Goal: Transaction & Acquisition: Book appointment/travel/reservation

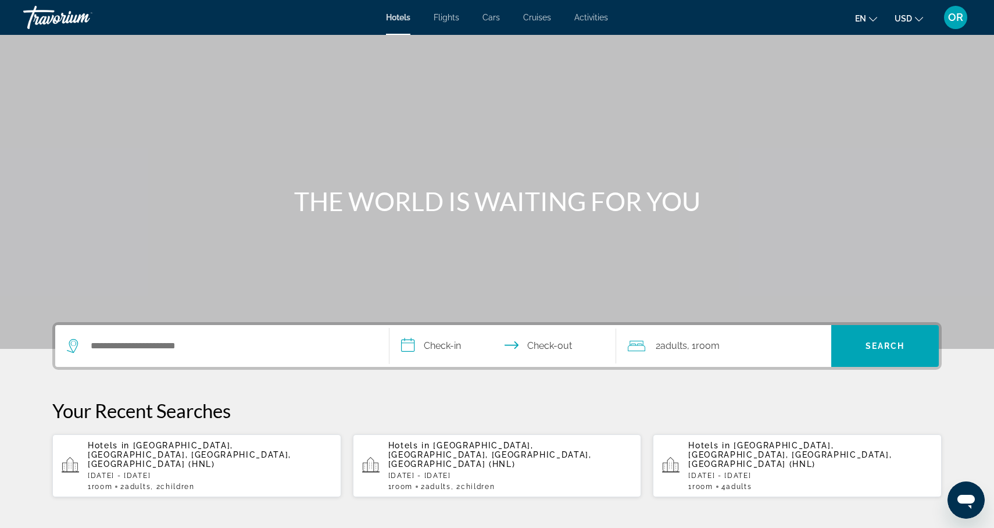
click at [492, 21] on span "Cars" at bounding box center [490, 17] width 17 height 9
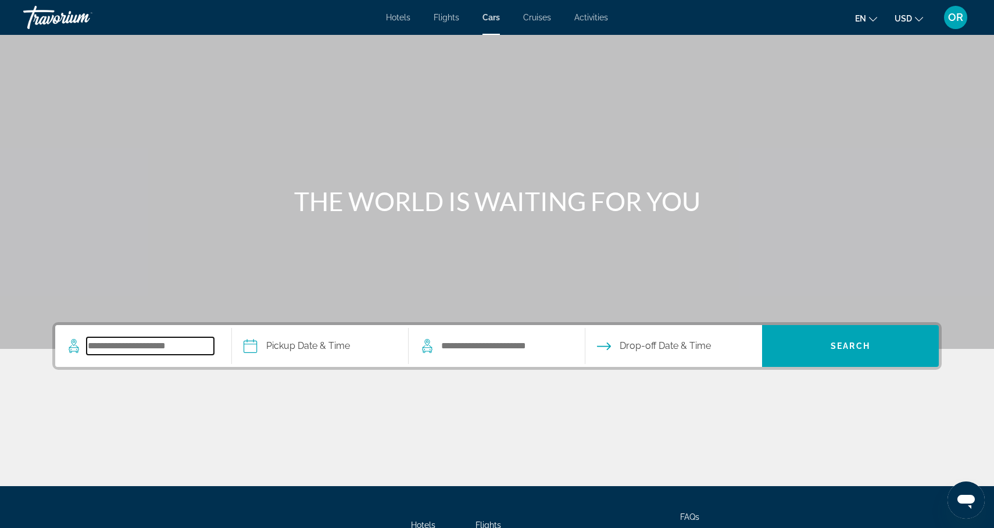
click at [149, 341] on input "Search pickup location" at bounding box center [150, 345] width 127 height 17
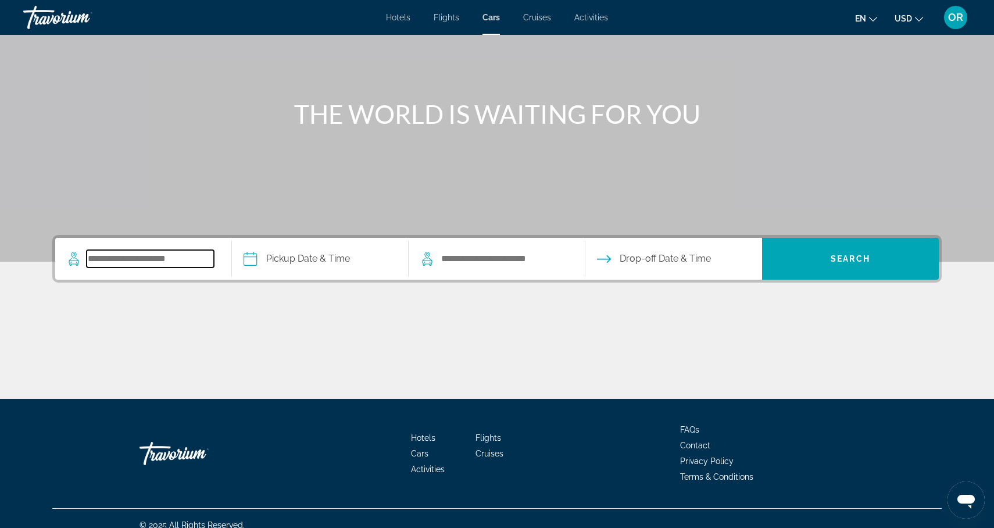
scroll to position [101, 0]
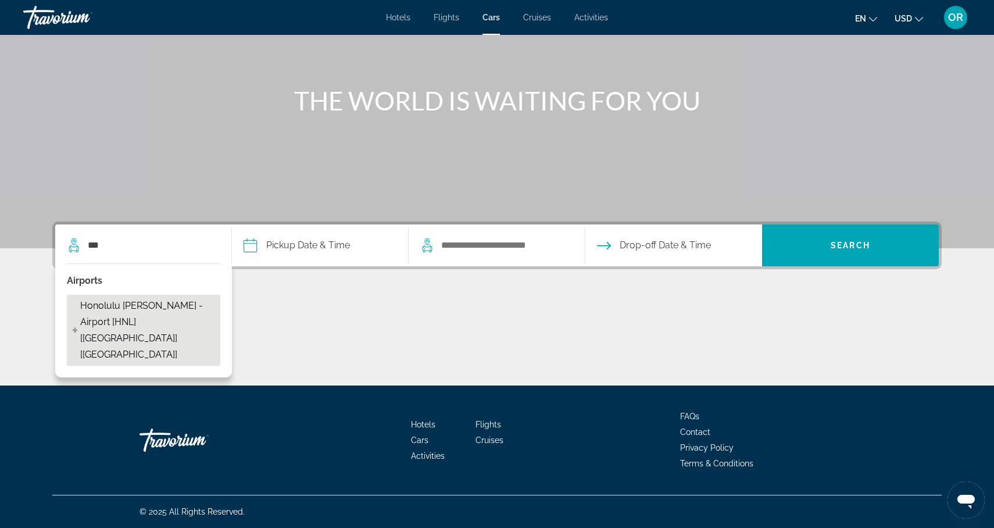
click at [118, 322] on span "Honolulu Daniel K. Inouye - Airport [HNL] [HI] [US]" at bounding box center [147, 329] width 134 height 65
type input "**********"
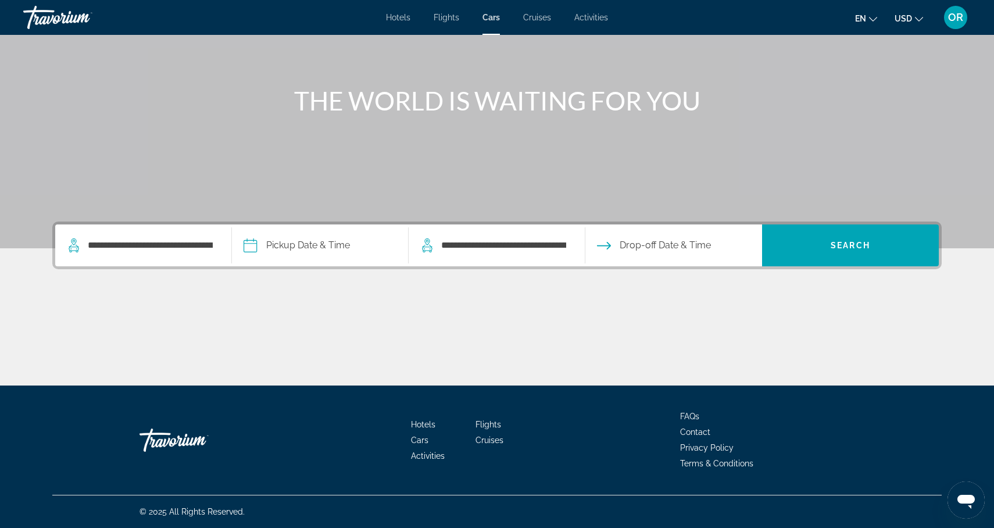
click at [284, 246] on input "Pickup date" at bounding box center [319, 246] width 181 height 45
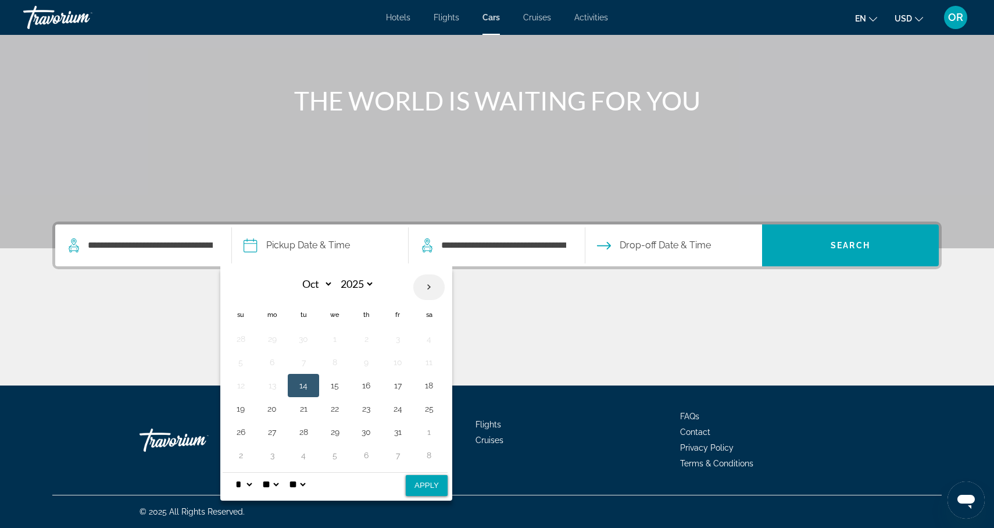
click at [429, 289] on th "Next month" at bounding box center [428, 287] width 31 height 26
select select "**"
click at [338, 389] on button "12" at bounding box center [334, 385] width 19 height 16
select select "**"
click at [427, 475] on button "Apply" at bounding box center [427, 485] width 42 height 21
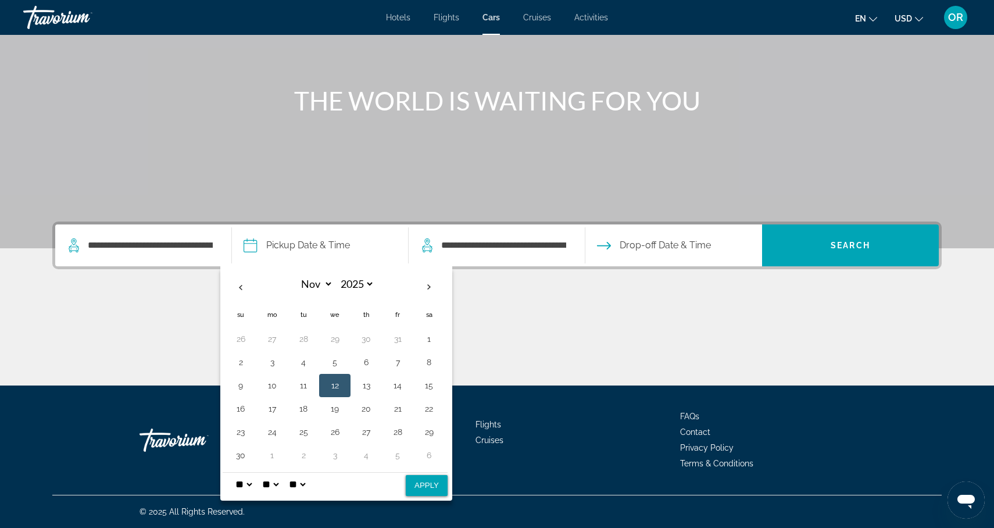
type input "**********"
select select "**"
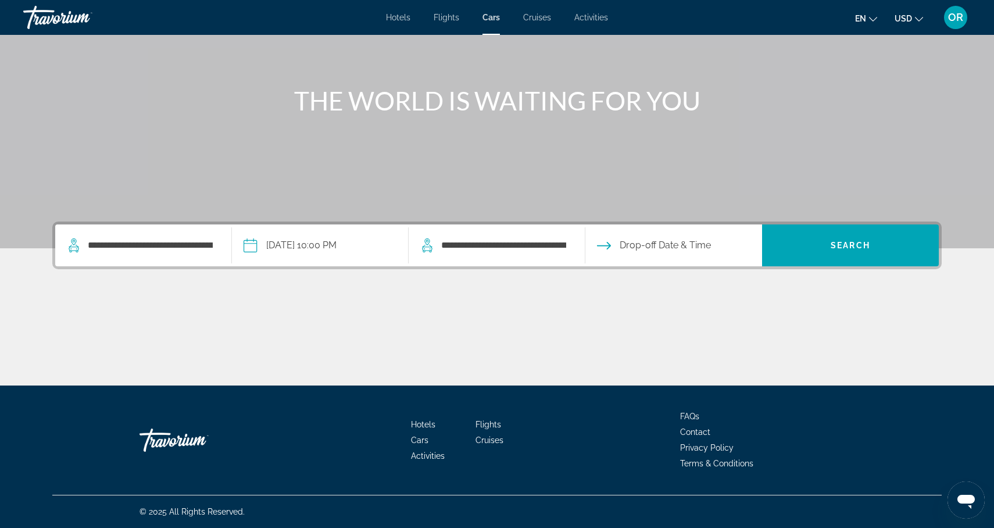
click at [616, 250] on input "Drop-off date" at bounding box center [672, 246] width 181 height 45
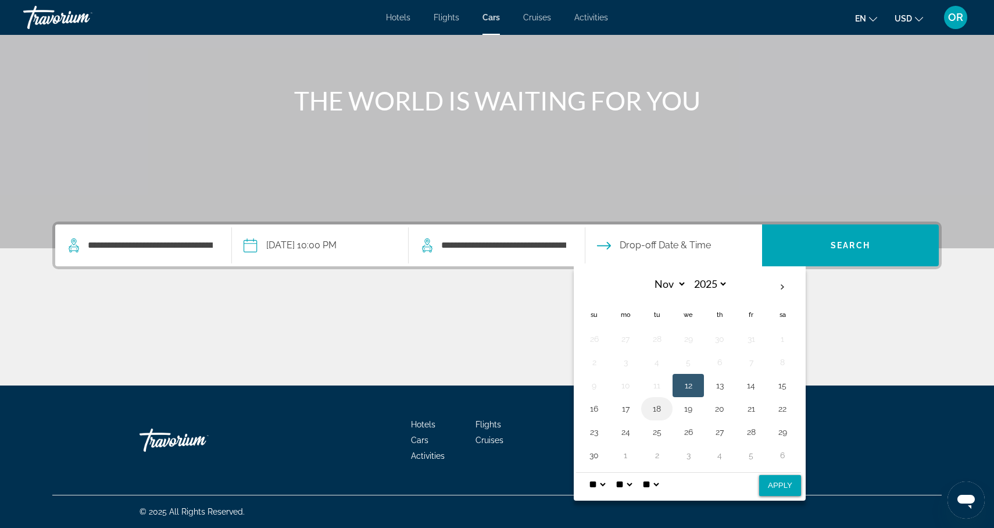
click at [655, 409] on button "18" at bounding box center [656, 408] width 19 height 16
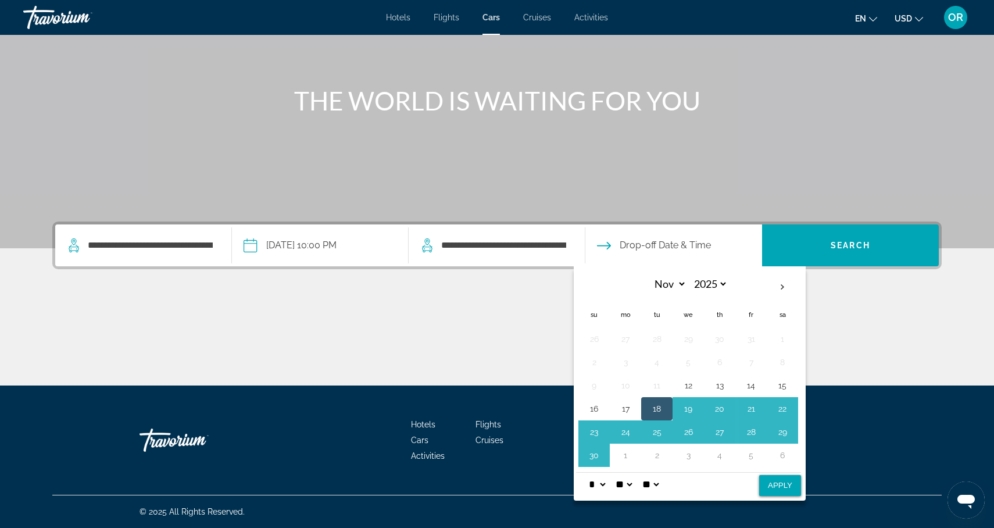
select select "*"
click at [787, 481] on button "Apply" at bounding box center [780, 485] width 42 height 21
type input "**********"
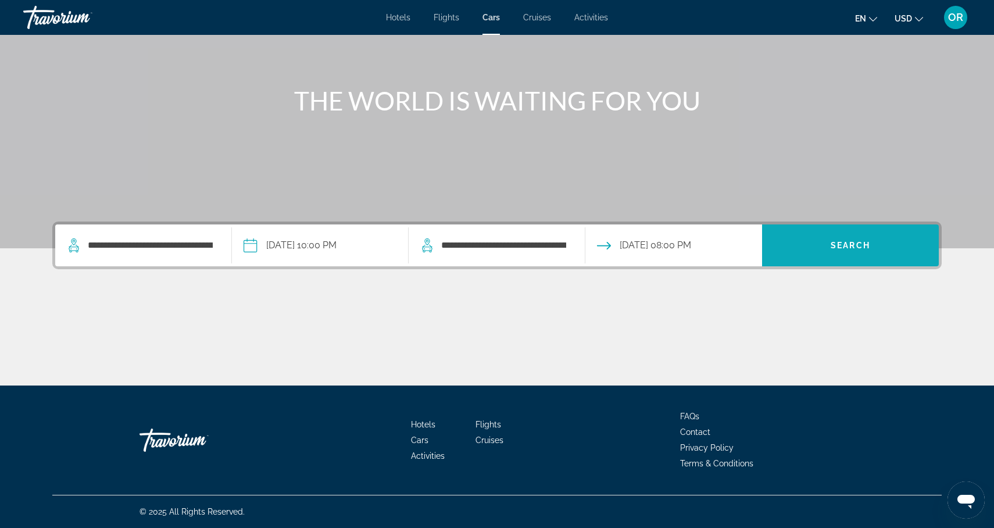
click at [825, 248] on span "Search" at bounding box center [850, 245] width 177 height 28
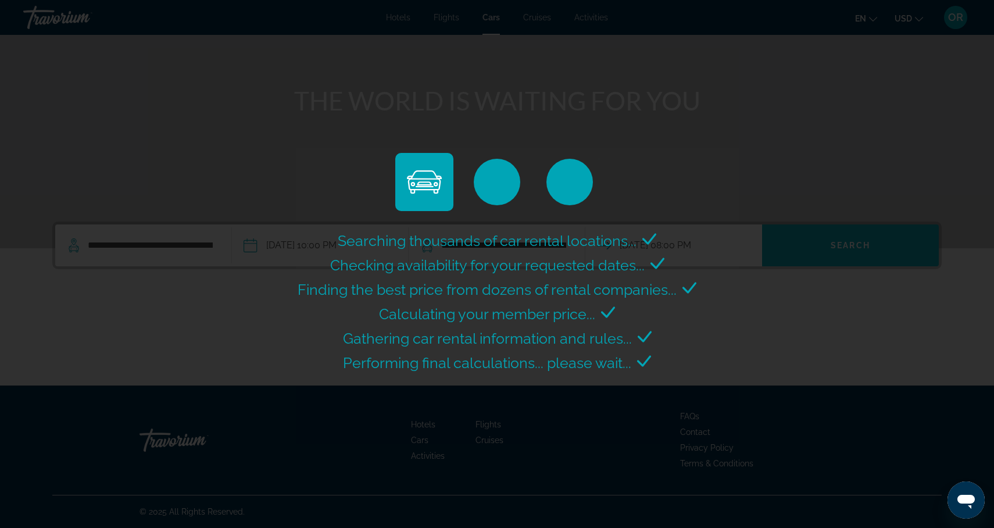
scroll to position [0, 0]
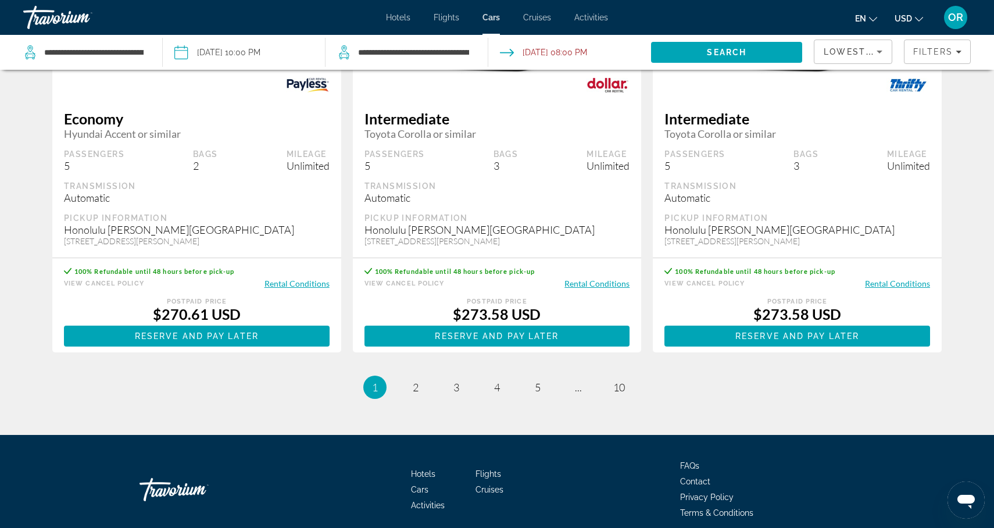
scroll to position [1559, 0]
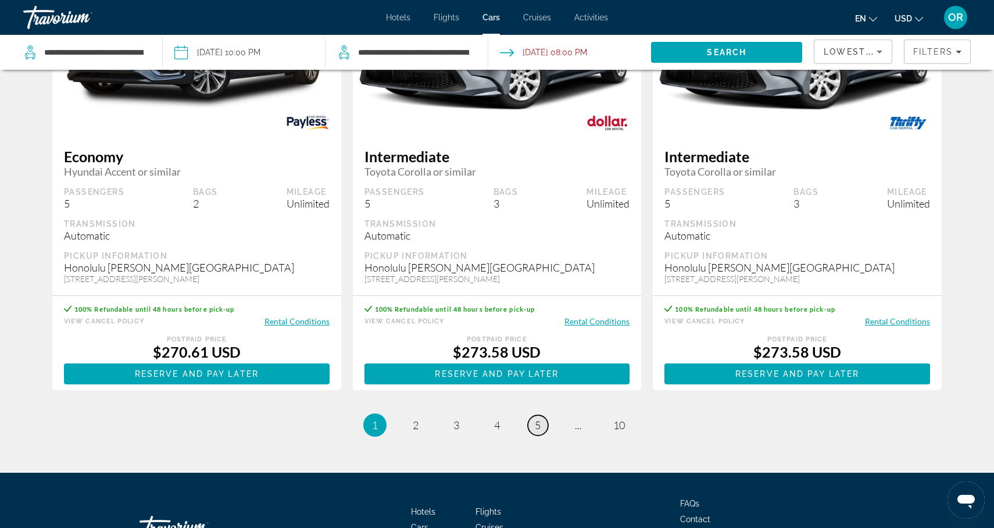
click at [536, 431] on span "5" at bounding box center [538, 424] width 6 height 13
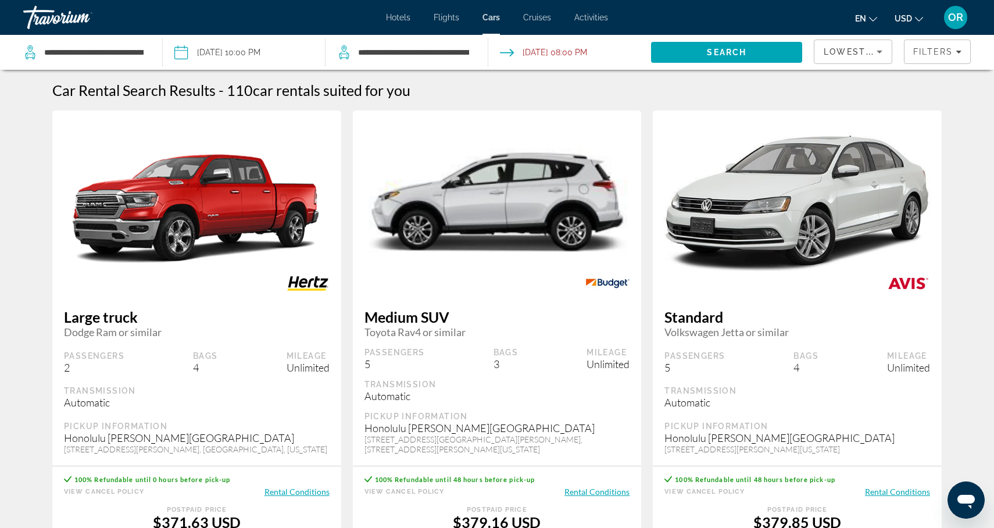
click at [407, 20] on span "Hotels" at bounding box center [398, 17] width 24 height 9
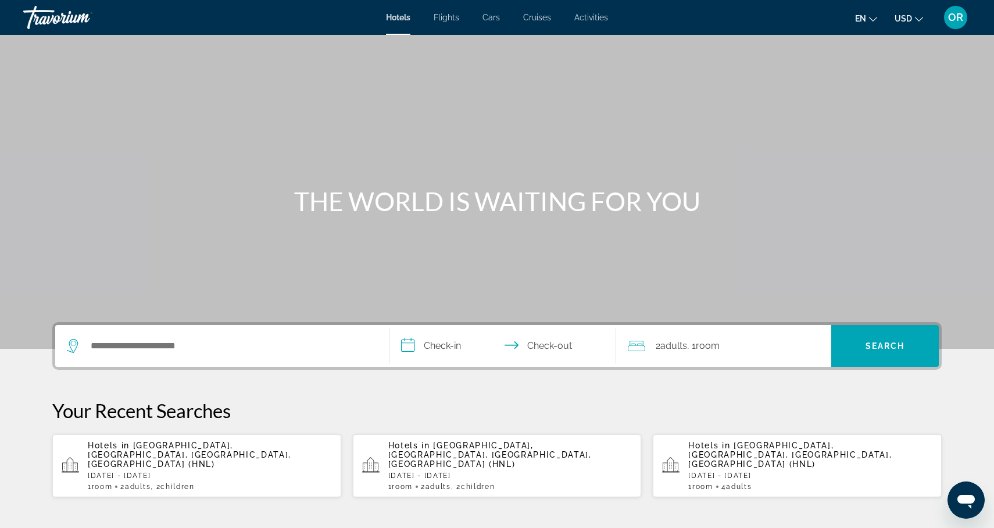
click at [397, 20] on span "Hotels" at bounding box center [398, 17] width 24 height 9
click at [217, 347] on input "Search hotel destination" at bounding box center [230, 345] width 282 height 17
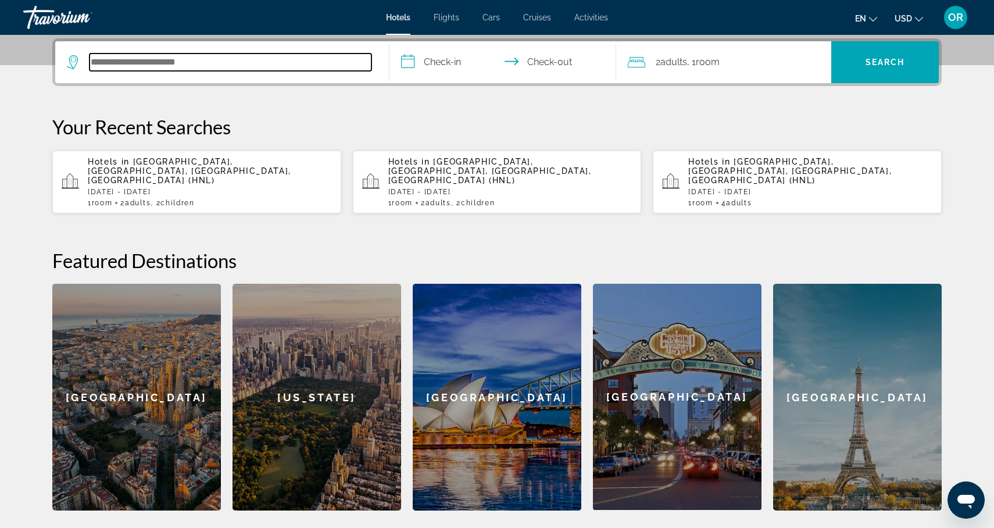
scroll to position [284, 0]
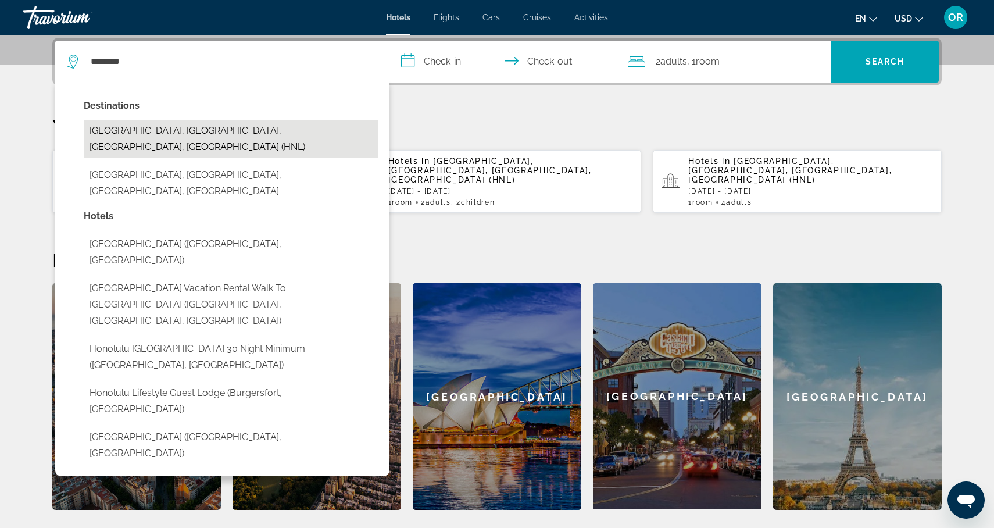
click at [137, 135] on button "[GEOGRAPHIC_DATA], [GEOGRAPHIC_DATA], [GEOGRAPHIC_DATA], [GEOGRAPHIC_DATA] (HNL)" at bounding box center [231, 139] width 294 height 38
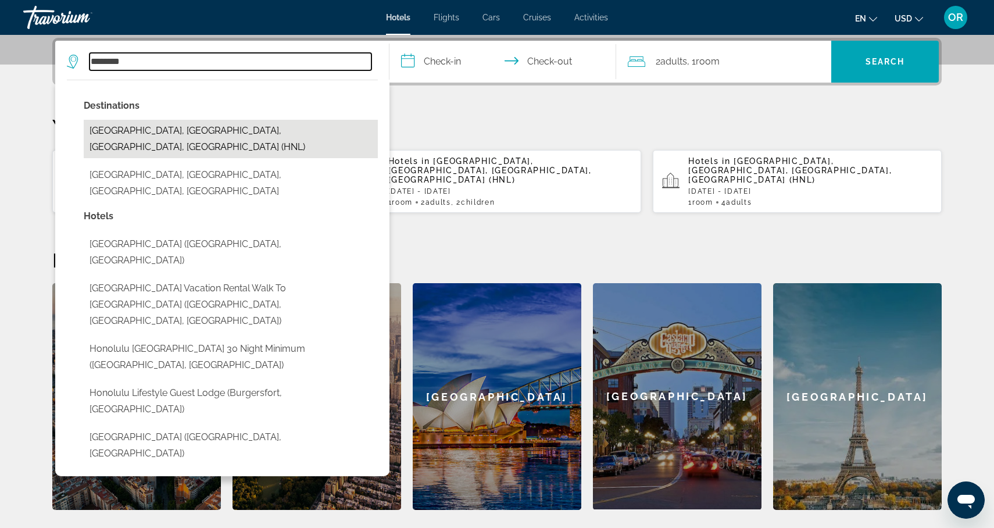
type input "**********"
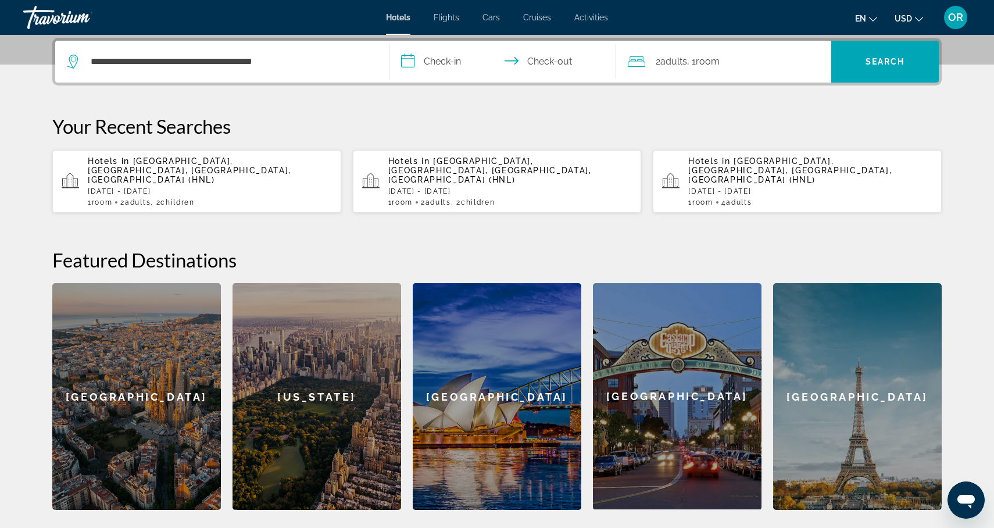
click at [440, 60] on input "**********" at bounding box center [504, 63] width 231 height 45
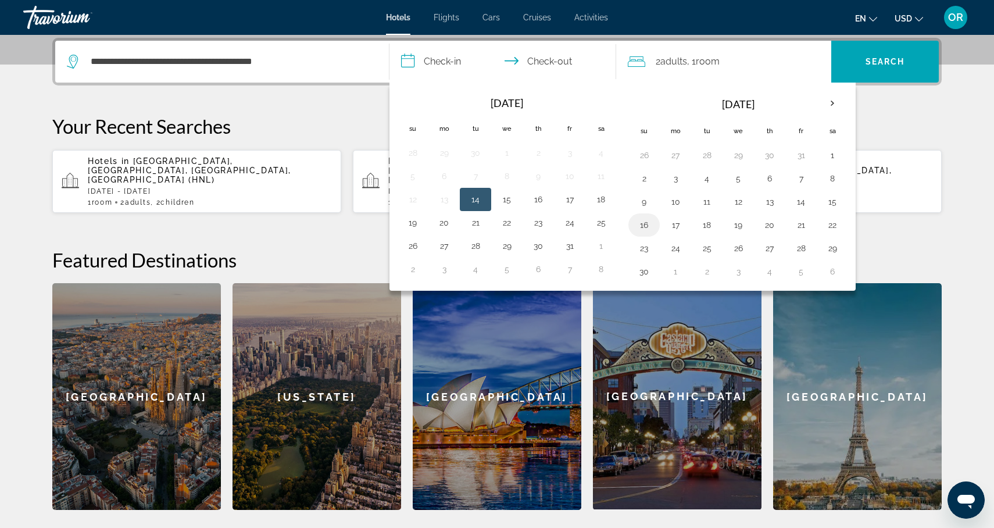
click at [647, 225] on button "16" at bounding box center [643, 225] width 19 height 16
click at [564, 60] on input "**********" at bounding box center [504, 63] width 231 height 45
click at [712, 226] on button "18" at bounding box center [706, 225] width 19 height 16
type input "**********"
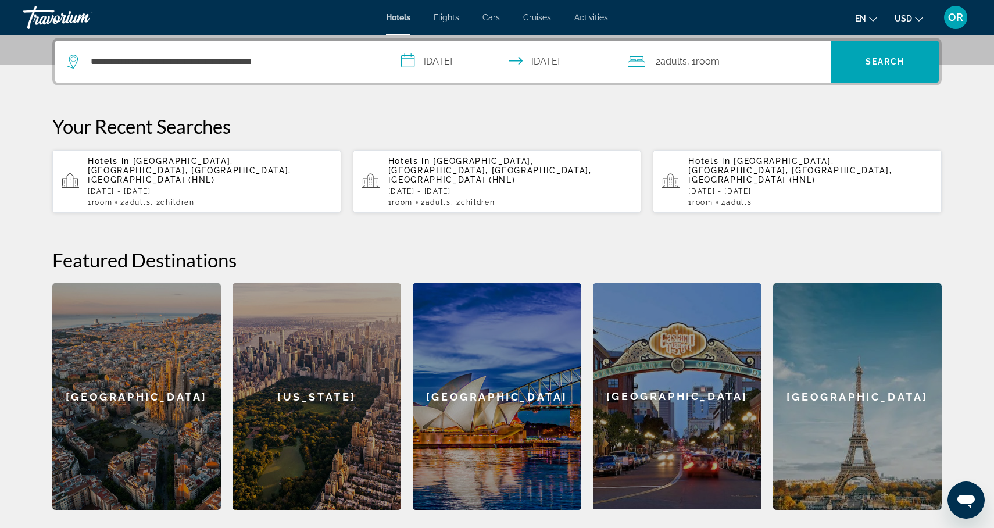
click at [753, 67] on div "2 Adult Adults , 1 Room rooms" at bounding box center [728, 61] width 203 height 16
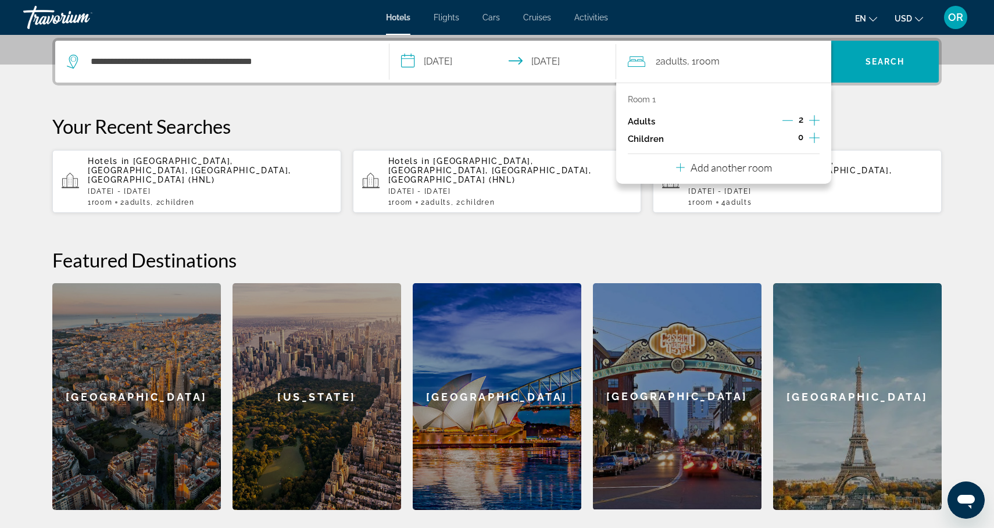
click at [816, 137] on icon "Increment children" at bounding box center [814, 138] width 10 height 14
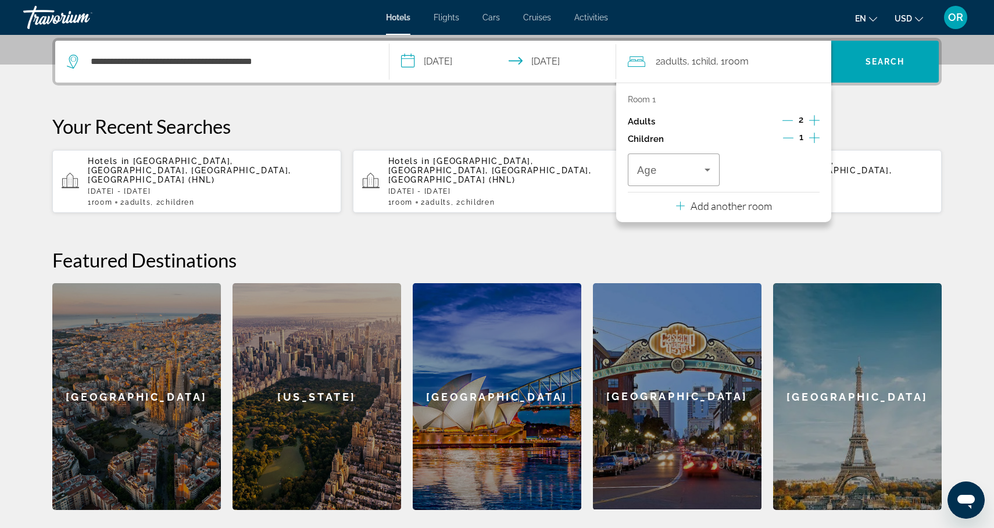
click at [816, 137] on icon "Increment children" at bounding box center [814, 138] width 10 height 14
click at [695, 175] on span "Travelers: 2 adults, 2 children" at bounding box center [670, 170] width 67 height 14
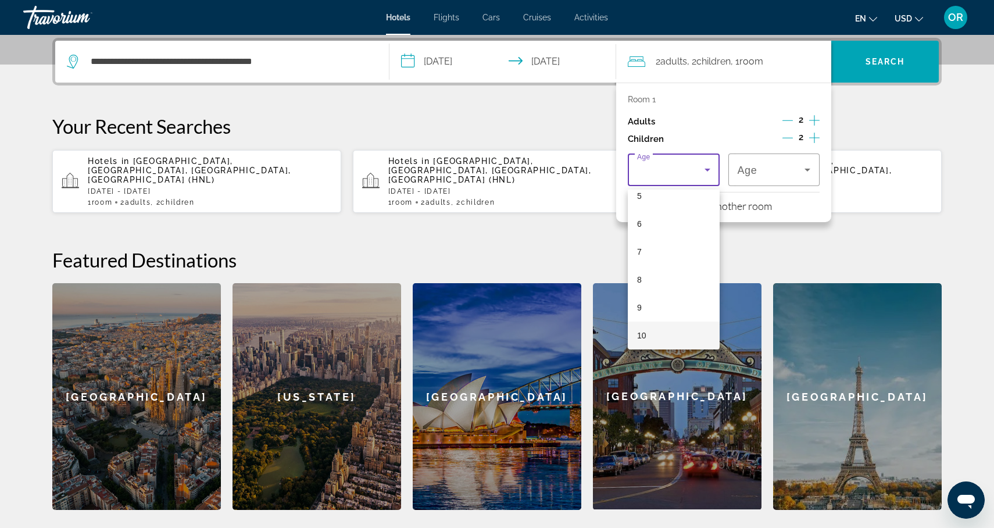
scroll to position [180, 0]
click at [652, 303] on mat-option "10" at bounding box center [673, 307] width 92 height 28
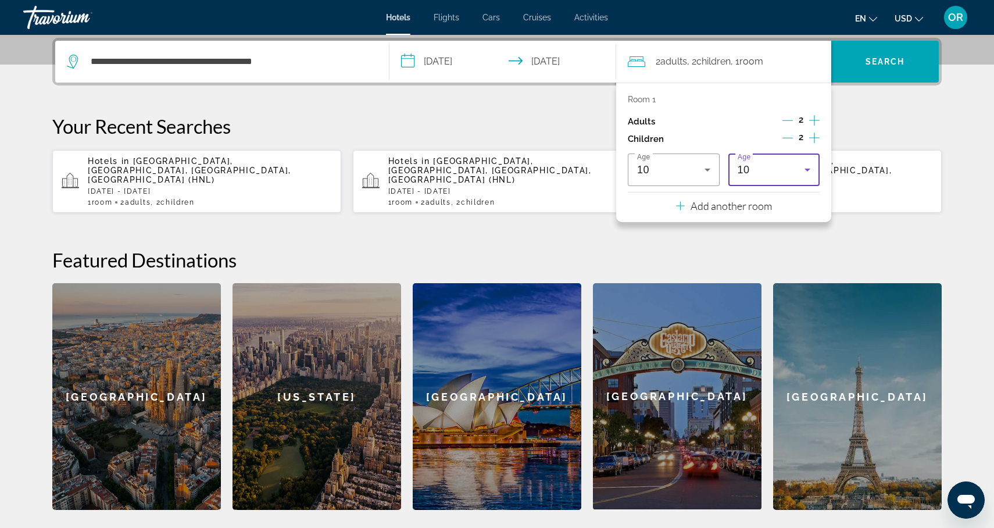
click at [786, 177] on div "10" at bounding box center [770, 170] width 67 height 14
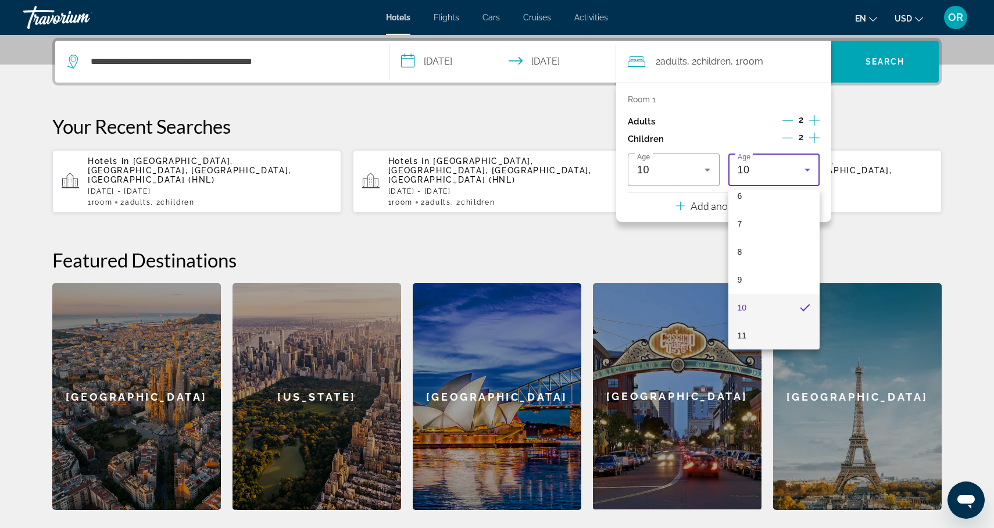
scroll to position [207, 0]
click at [777, 336] on mat-option "12" at bounding box center [774, 335] width 92 height 28
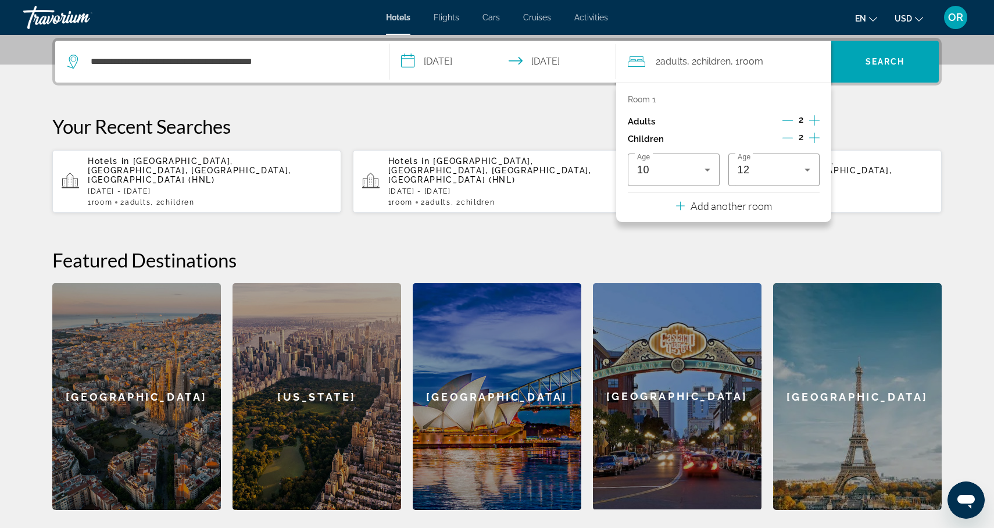
click at [855, 248] on h2 "Featured Destinations" at bounding box center [496, 259] width 889 height 23
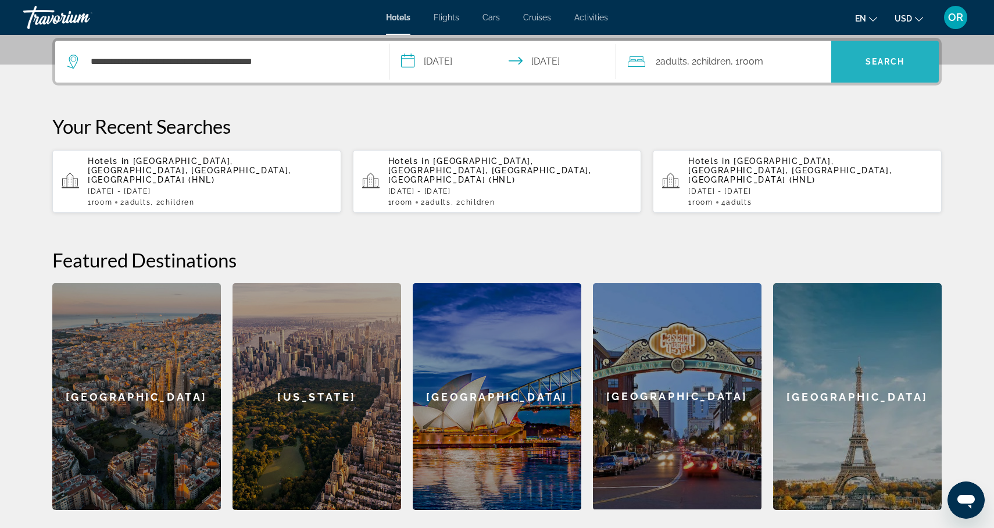
click at [885, 59] on span "Search" at bounding box center [885, 61] width 40 height 9
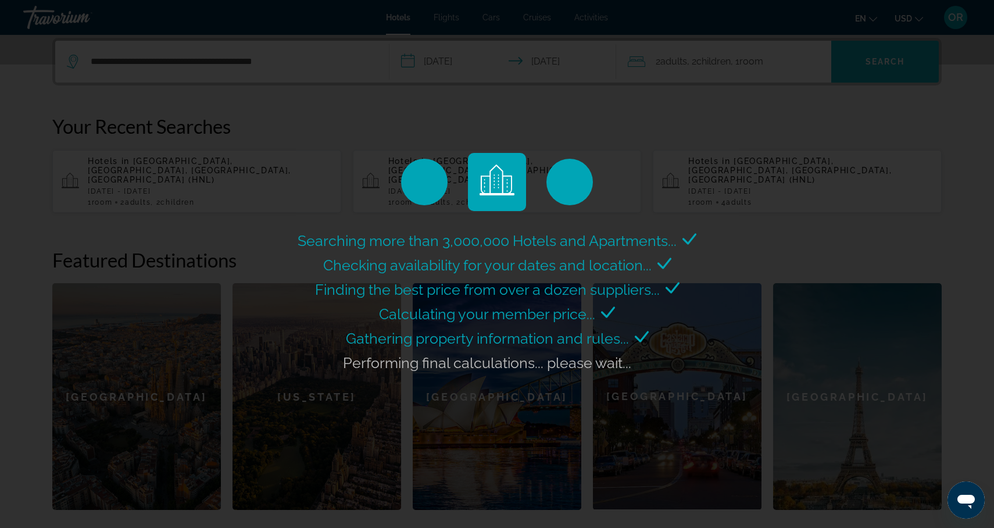
scroll to position [0, 0]
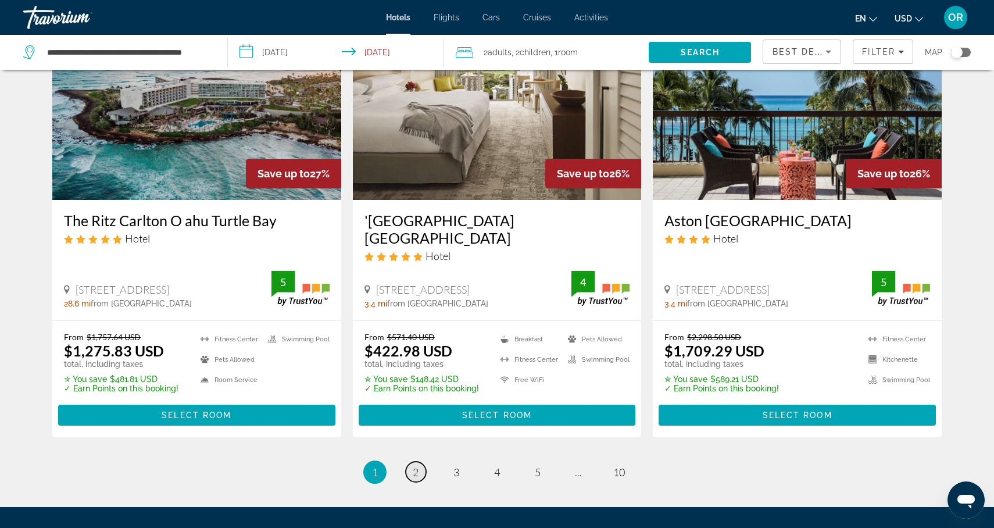
click at [413, 465] on span "2" at bounding box center [416, 471] width 6 height 13
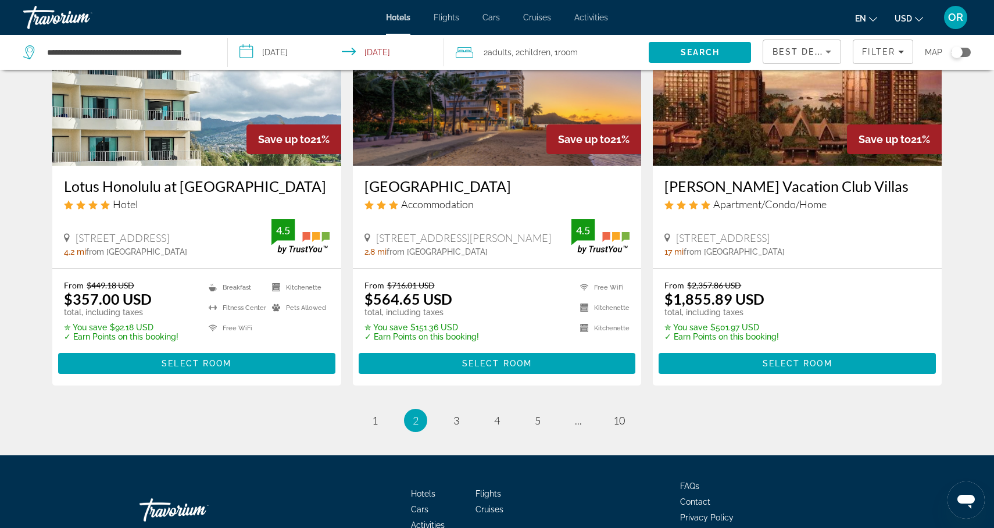
scroll to position [1468, 0]
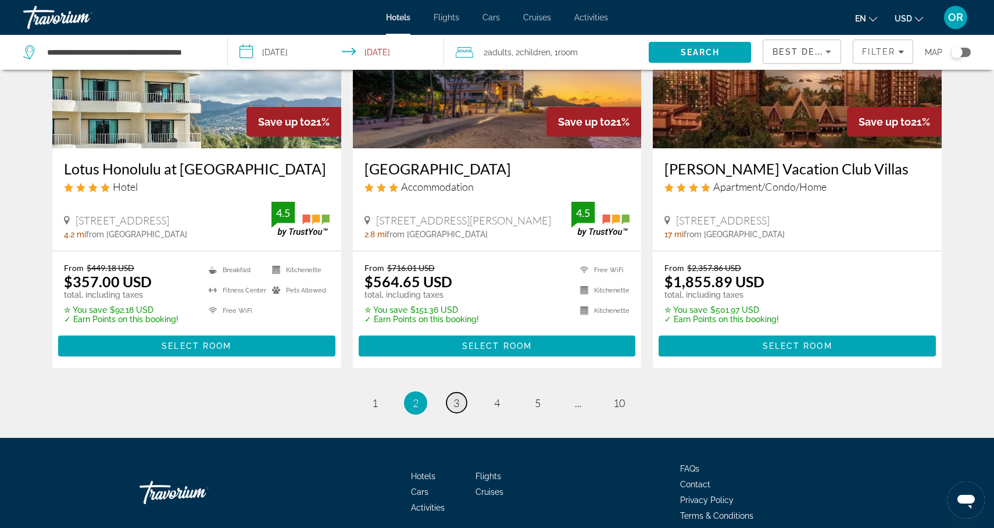
click at [456, 396] on span "3" at bounding box center [456, 402] width 6 height 13
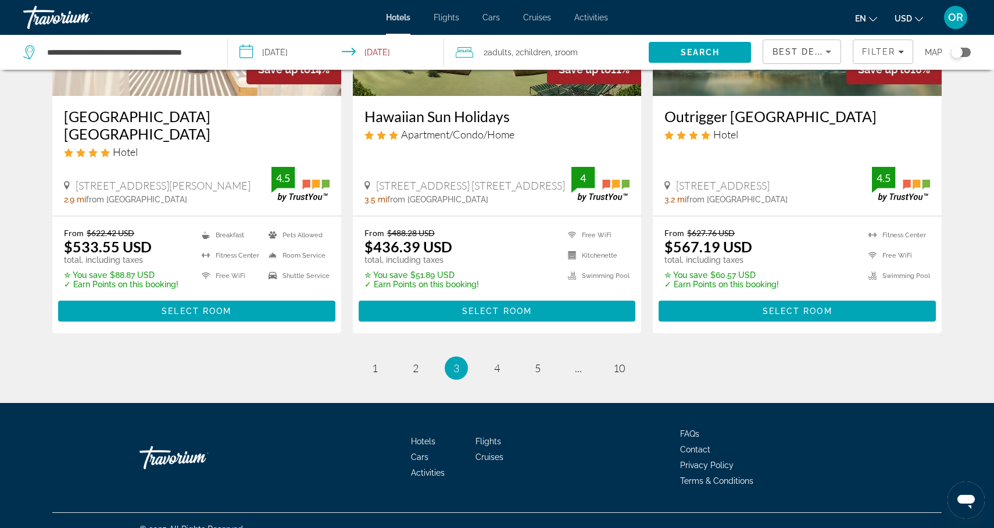
scroll to position [1520, 0]
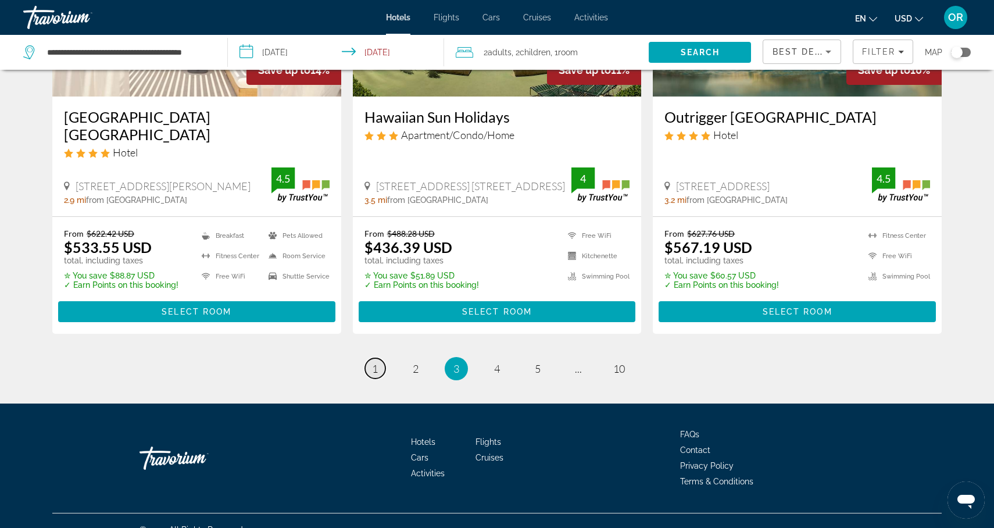
click at [379, 358] on link "page 1" at bounding box center [375, 368] width 20 height 20
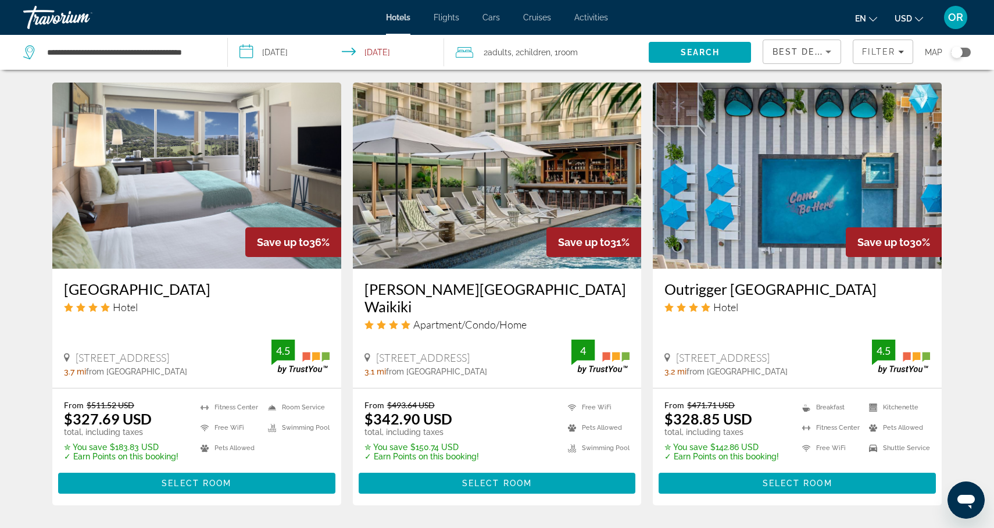
scroll to position [946, 0]
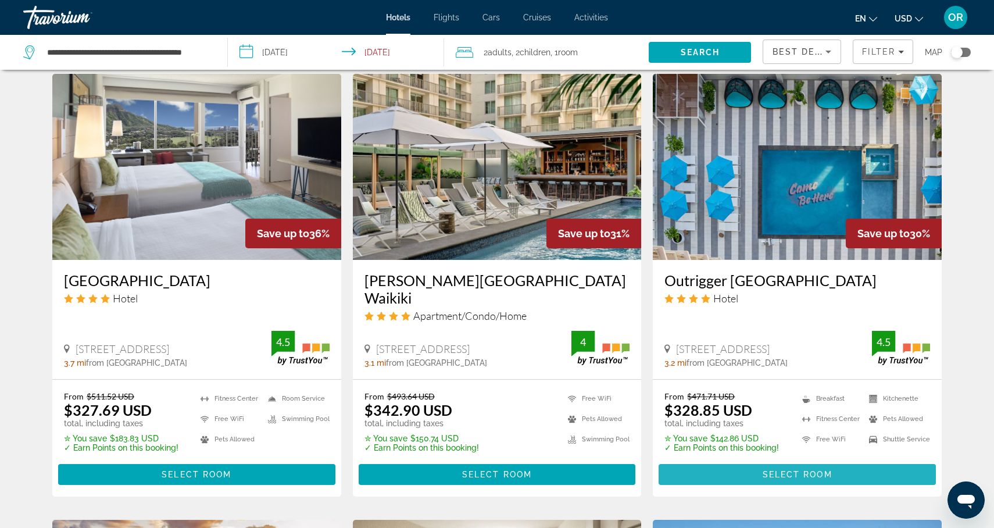
click at [790, 469] on span "Select Room" at bounding box center [797, 473] width 70 height 9
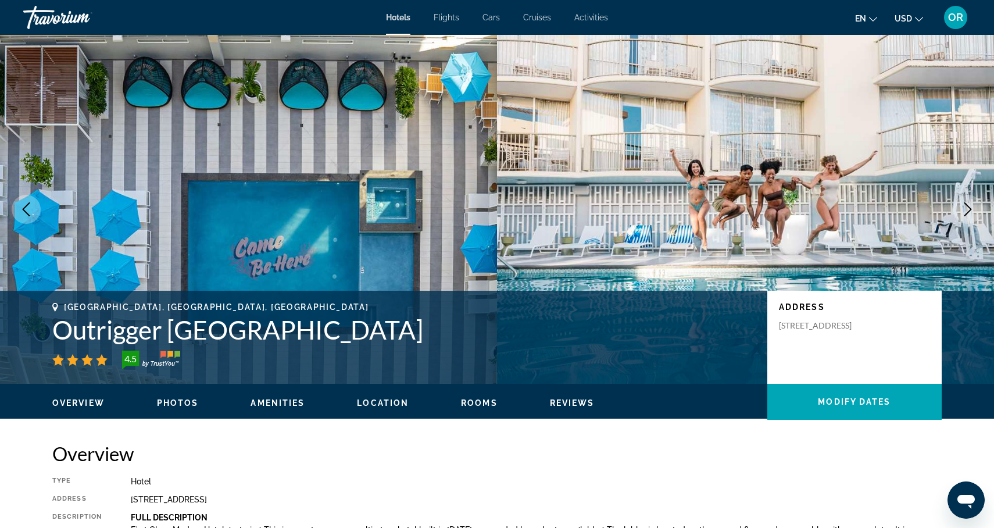
click at [88, 403] on span "Overview" at bounding box center [78, 402] width 52 height 9
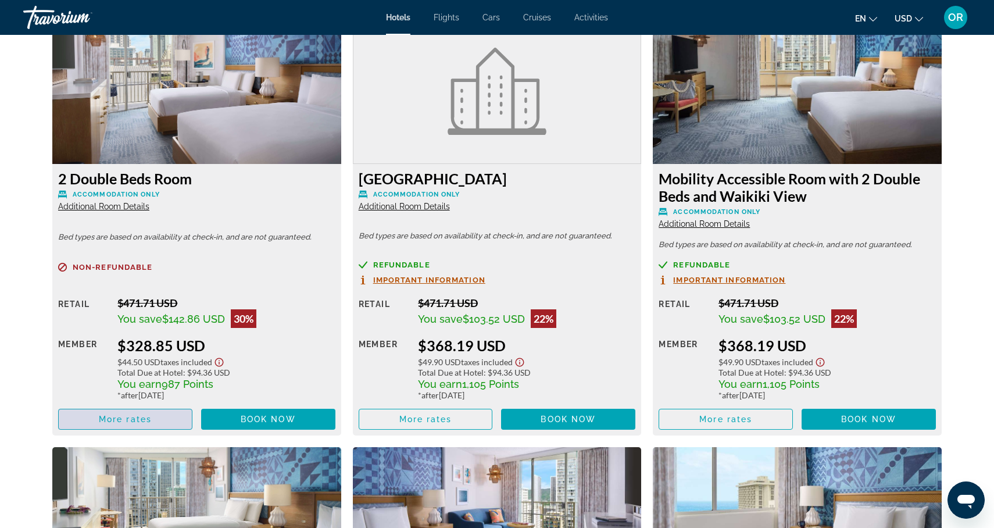
click at [167, 416] on span "Main content" at bounding box center [125, 419] width 133 height 28
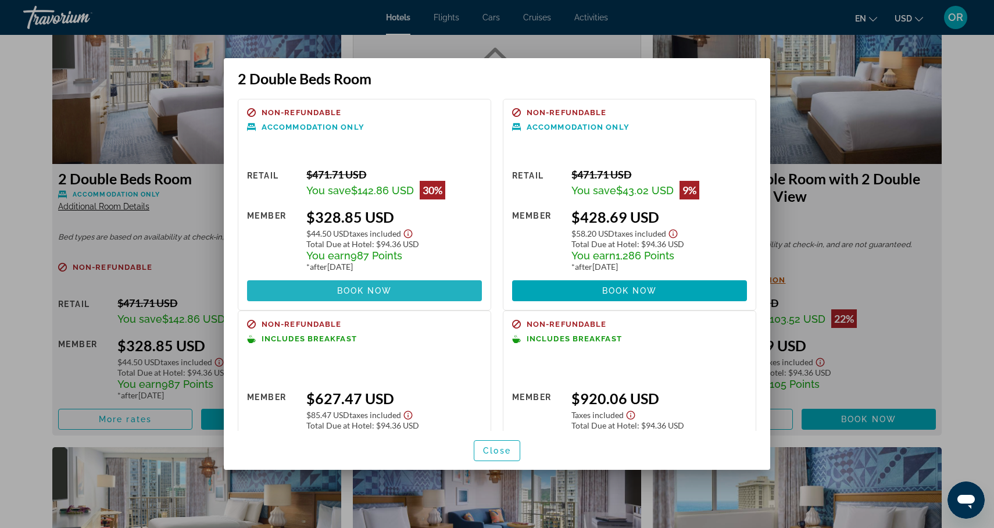
click at [349, 288] on span "Book now" at bounding box center [364, 290] width 55 height 9
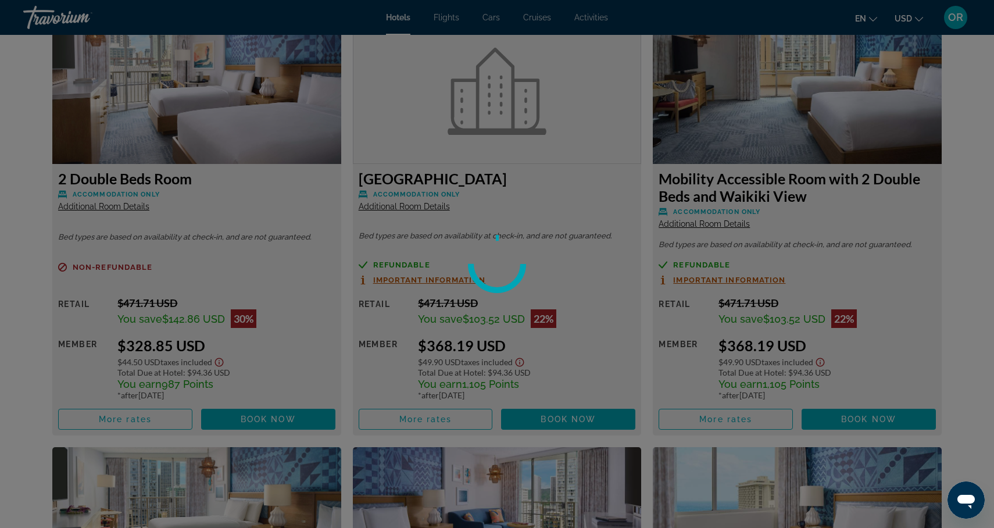
scroll to position [1626, 0]
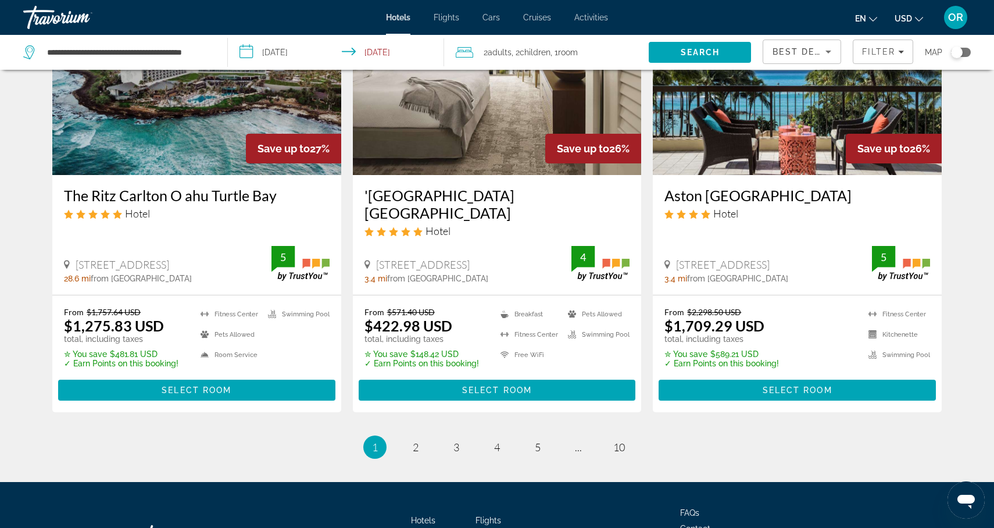
scroll to position [1479, 0]
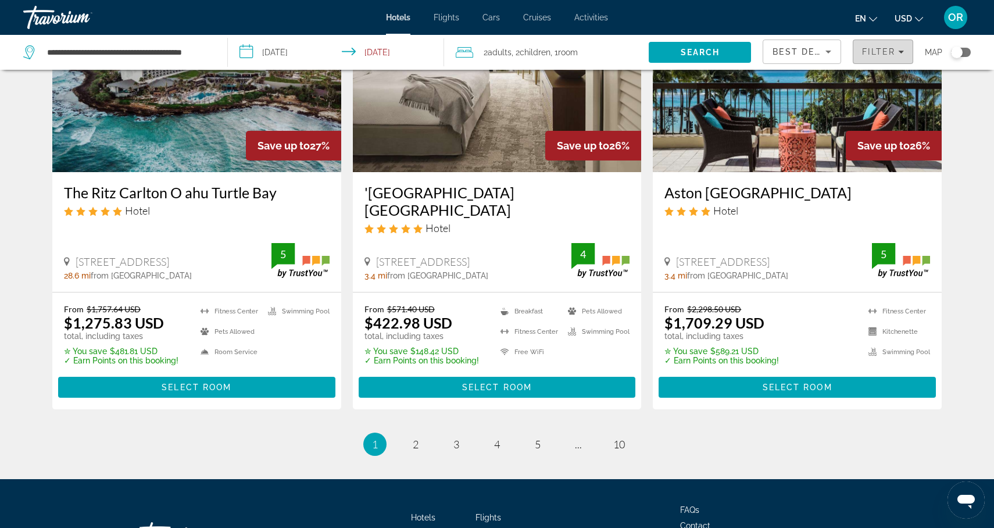
click at [871, 56] on span "Filters" at bounding box center [882, 52] width 59 height 28
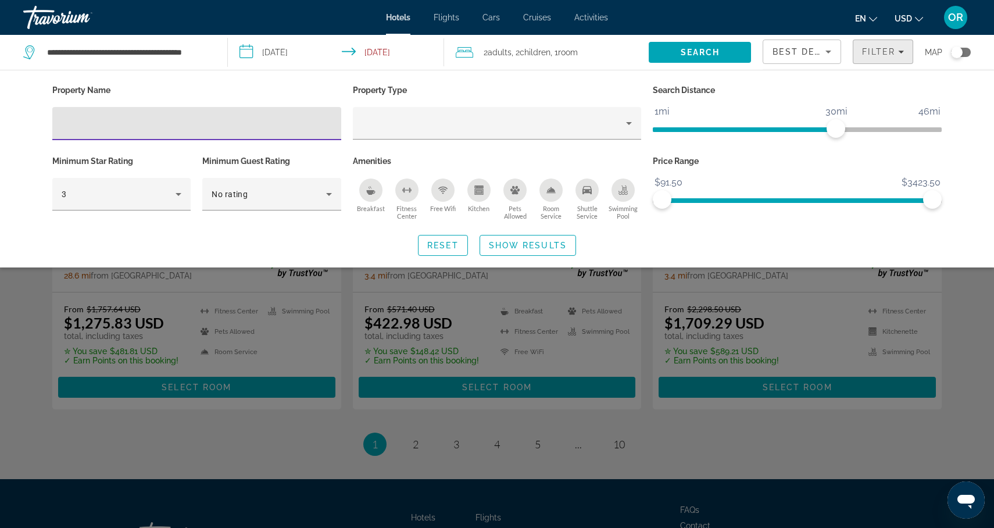
click at [881, 52] on span "Filter" at bounding box center [878, 51] width 33 height 9
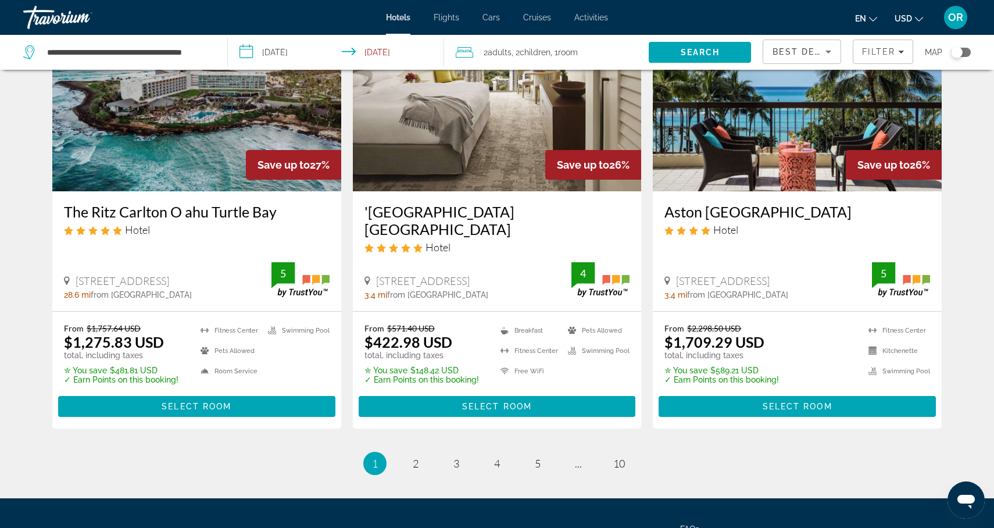
scroll to position [1436, 0]
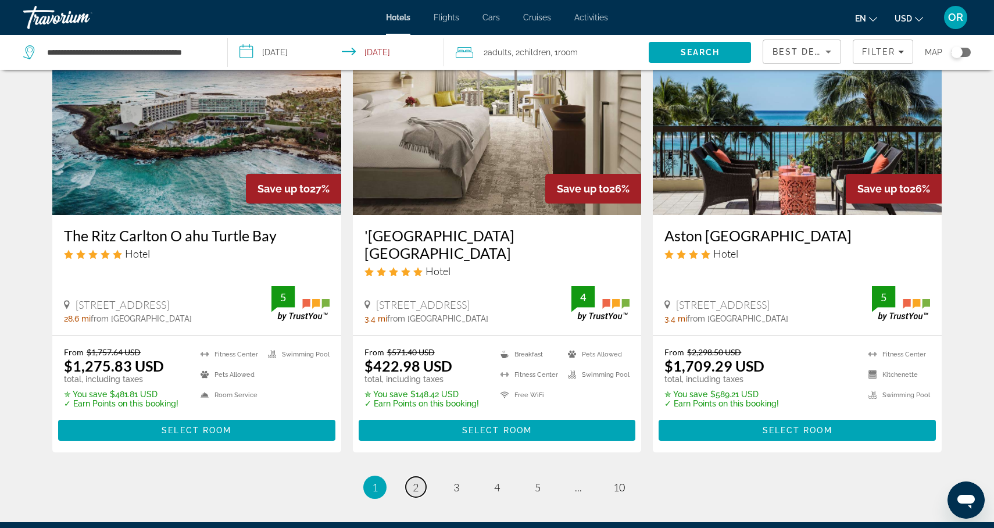
click at [414, 480] on span "2" at bounding box center [416, 486] width 6 height 13
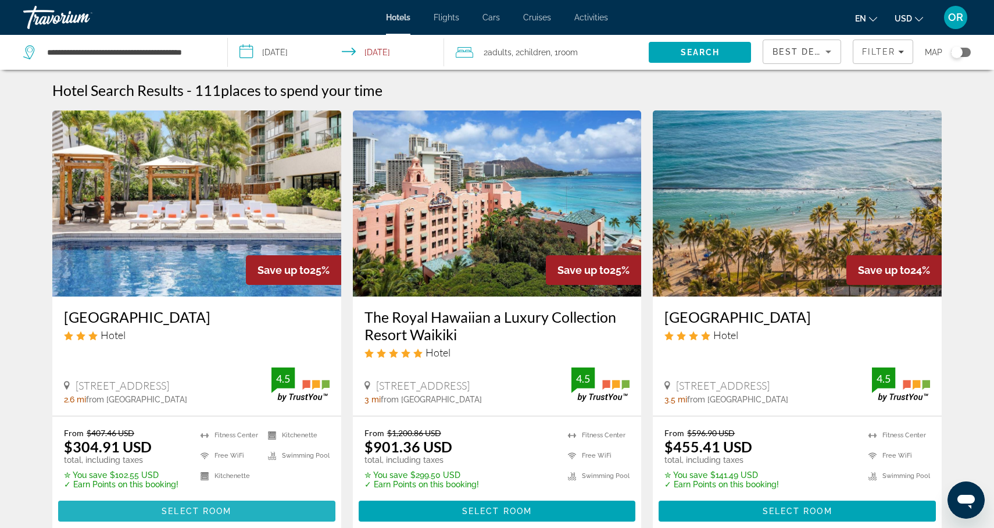
click at [190, 510] on span "Select Room" at bounding box center [197, 510] width 70 height 9
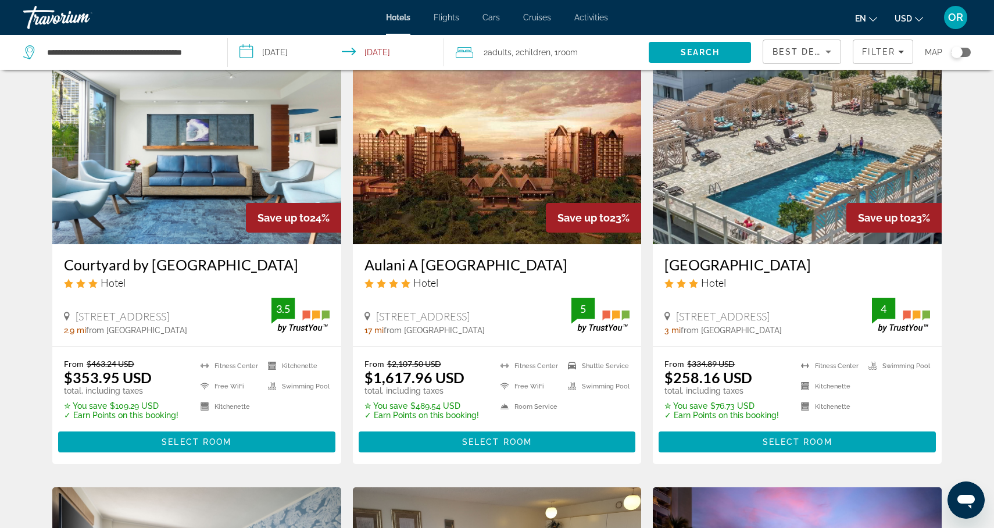
scroll to position [503, 0]
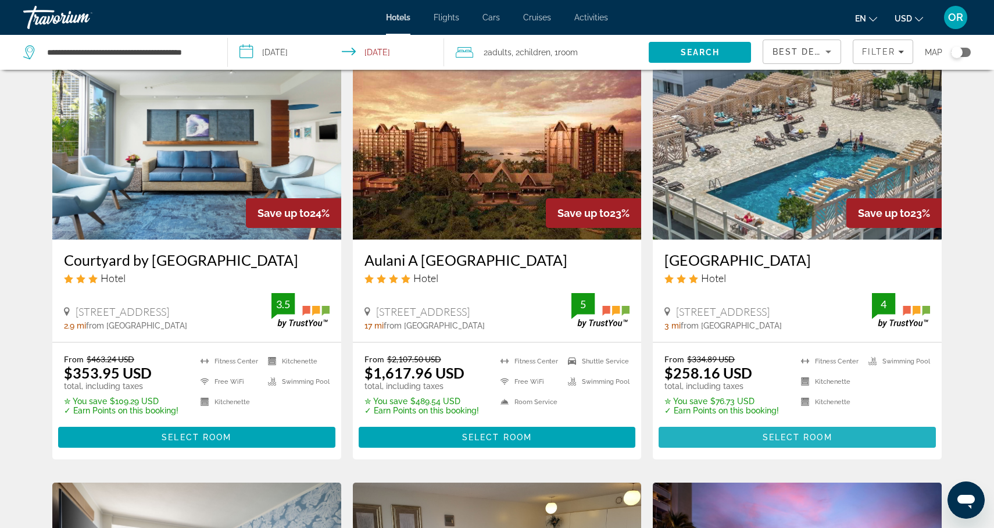
click at [750, 435] on span "Main content" at bounding box center [796, 437] width 277 height 28
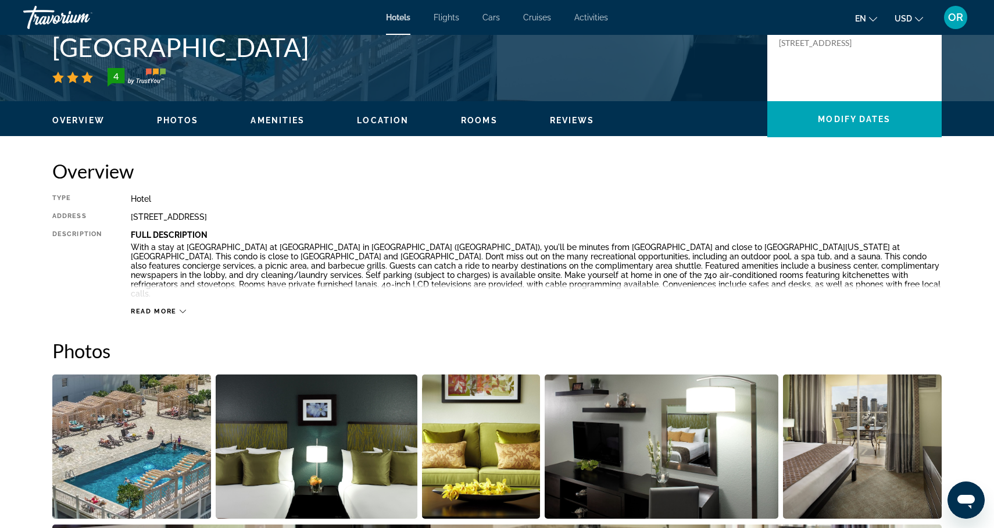
scroll to position [269, 0]
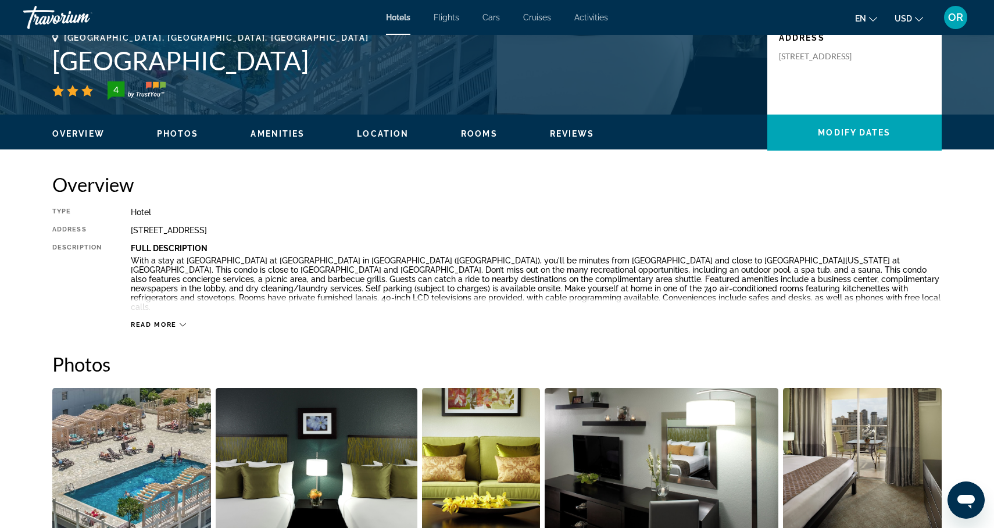
click at [178, 321] on div "Read more" at bounding box center [158, 325] width 55 height 8
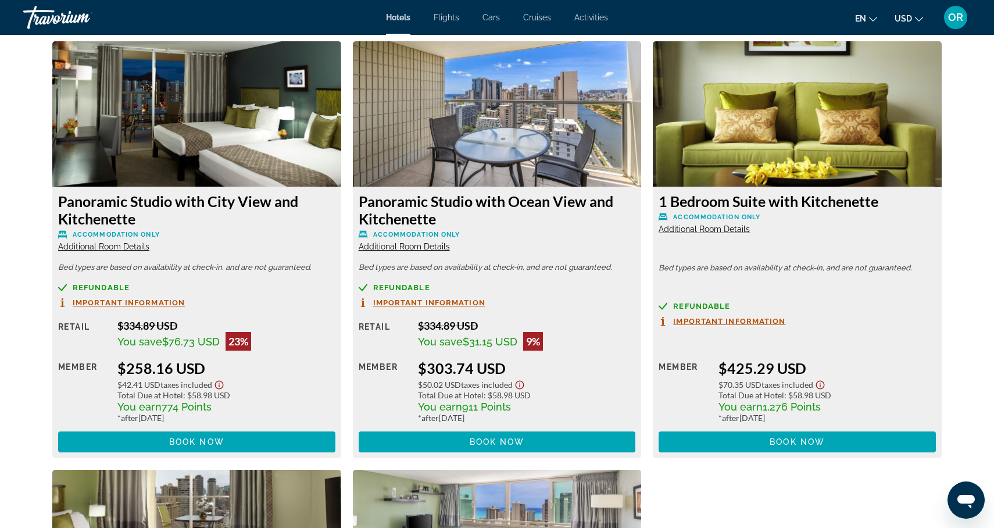
scroll to position [1588, 0]
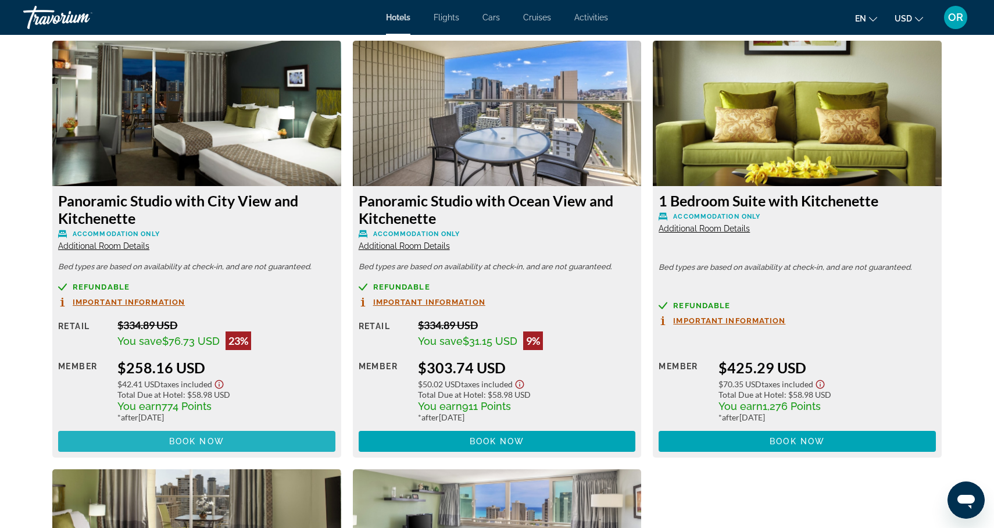
click at [184, 436] on span "Book now" at bounding box center [196, 440] width 55 height 9
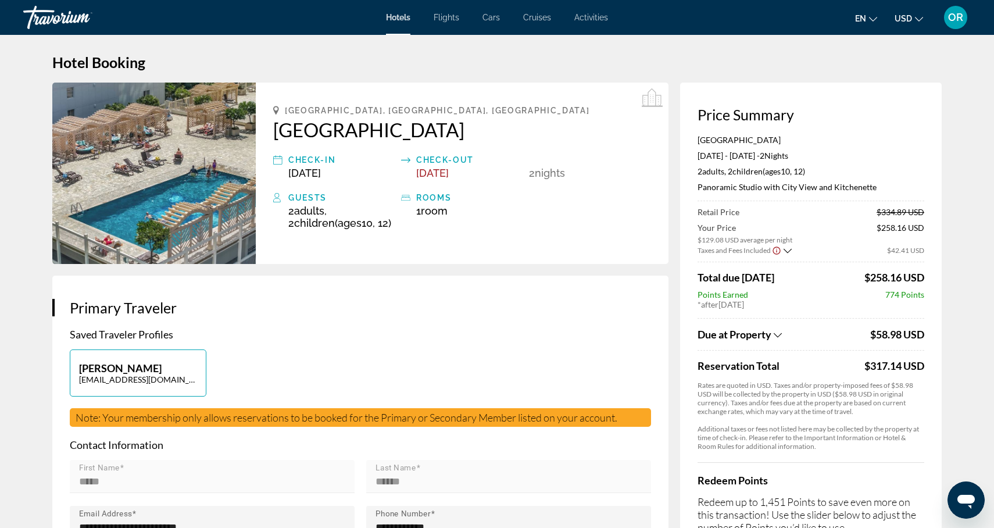
scroll to position [-1, 0]
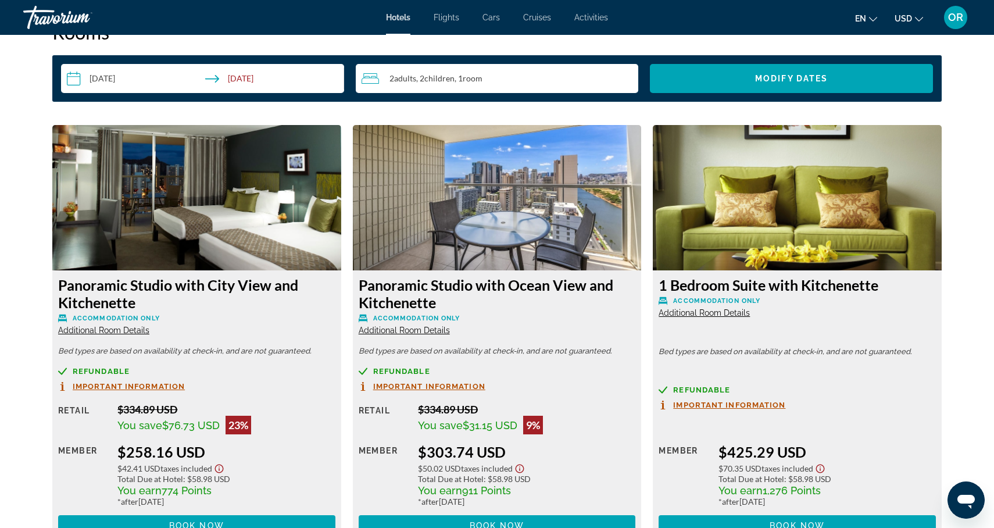
scroll to position [1525, 0]
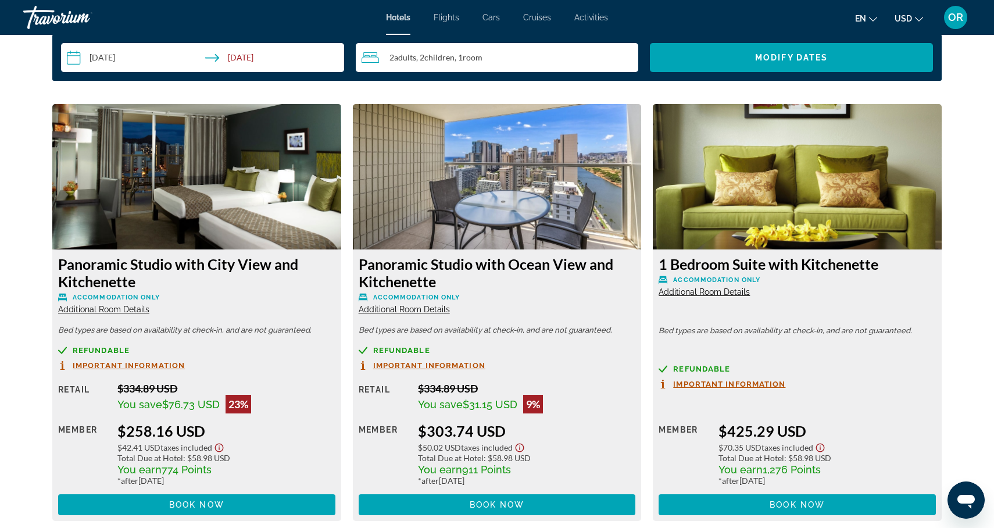
click at [190, 257] on h3 "Panoramic Studio with City View and Kitchenette" at bounding box center [196, 272] width 277 height 35
click at [121, 304] on span "Additional Room Details" at bounding box center [103, 308] width 91 height 9
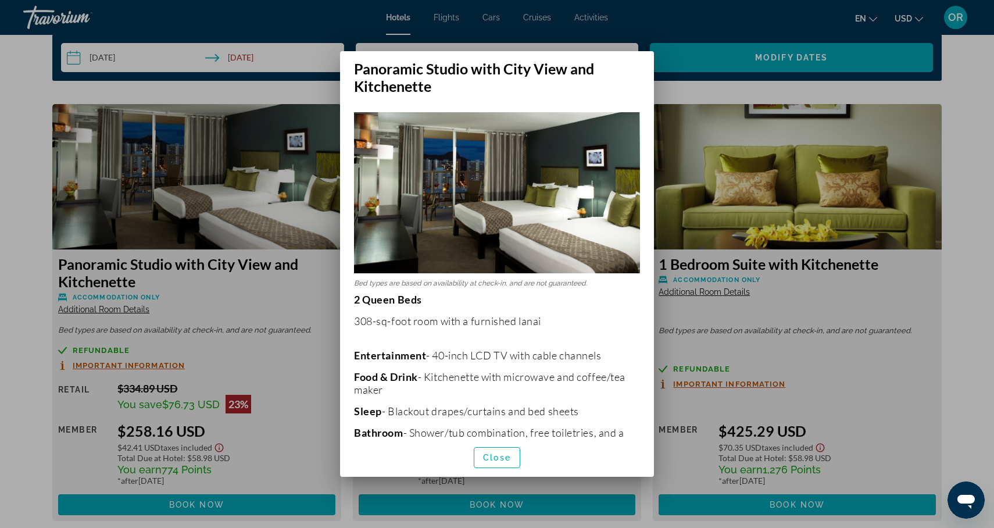
scroll to position [0, 0]
click at [973, 305] on div at bounding box center [497, 264] width 994 height 528
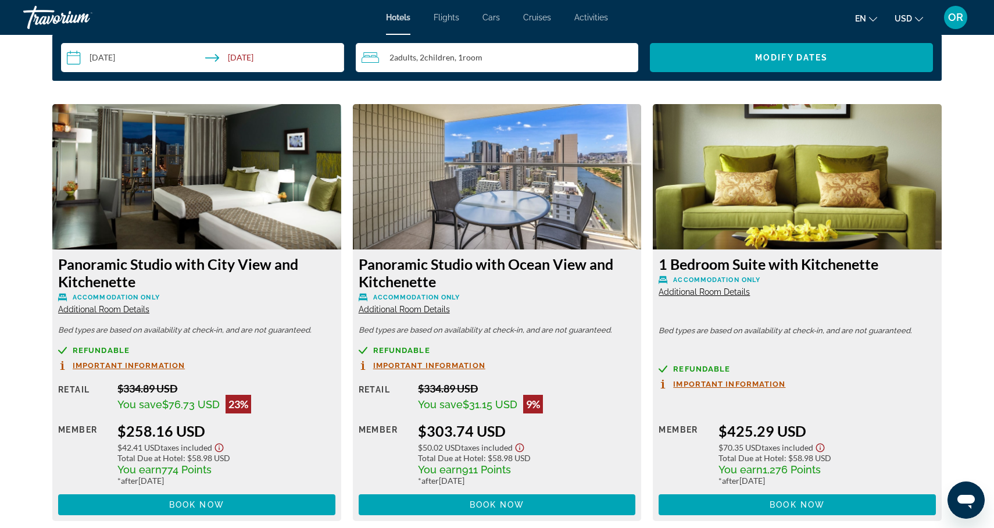
scroll to position [1525, 0]
click at [442, 304] on span "Additional Room Details" at bounding box center [403, 308] width 91 height 9
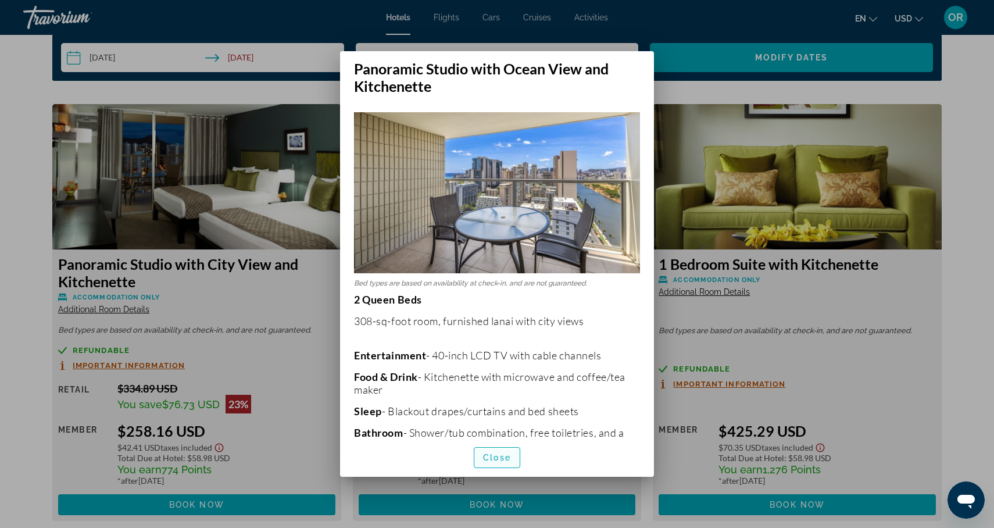
click at [491, 456] on span "Close" at bounding box center [497, 457] width 28 height 9
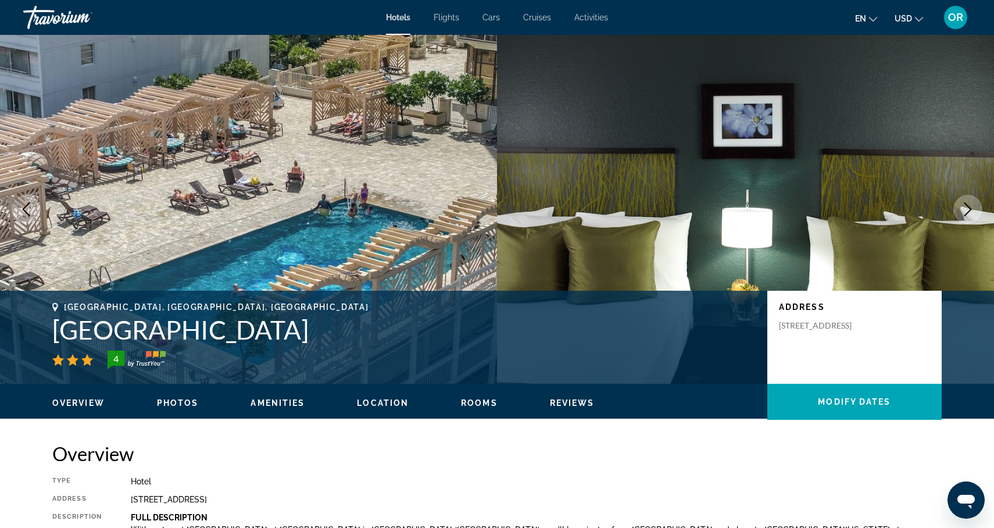
scroll to position [1525, 0]
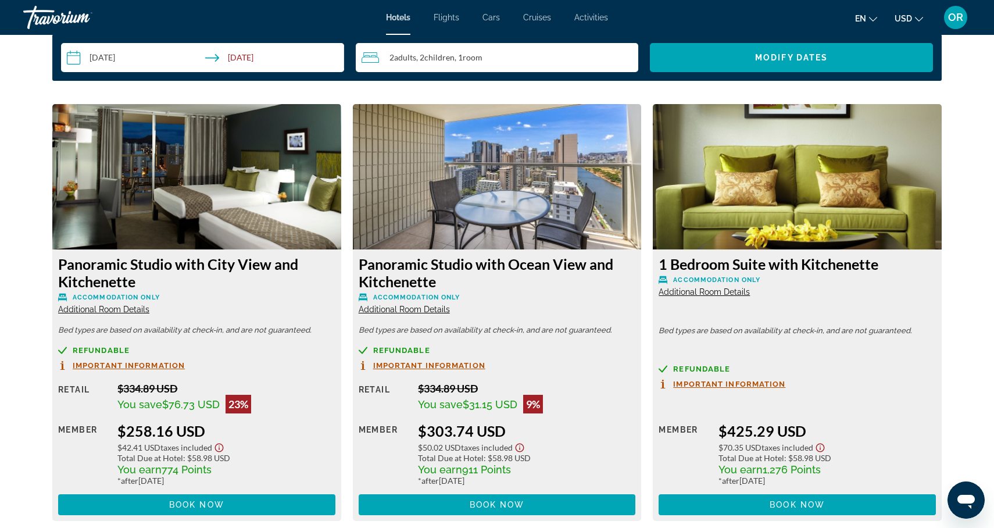
click at [719, 287] on span "Additional Room Details" at bounding box center [703, 291] width 91 height 9
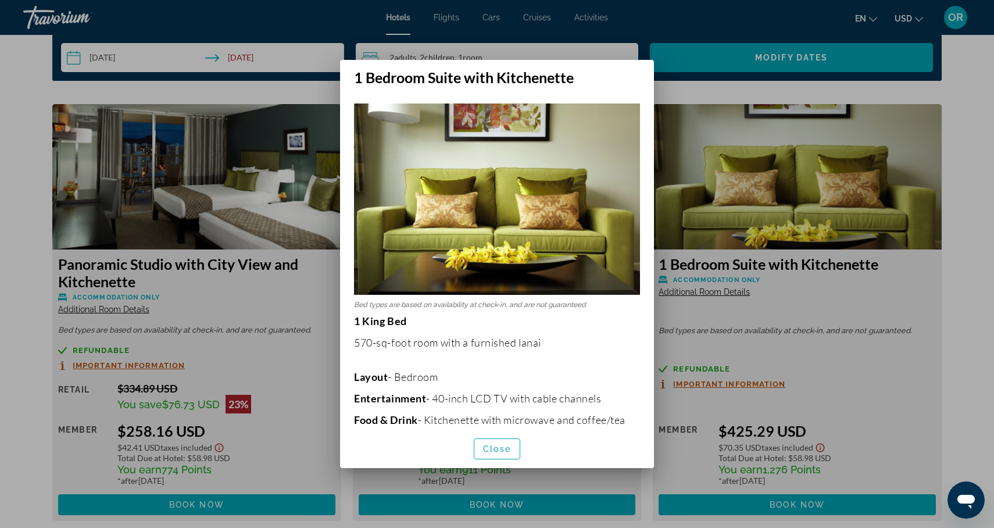
scroll to position [0, 0]
click at [499, 444] on span "Close" at bounding box center [497, 448] width 28 height 9
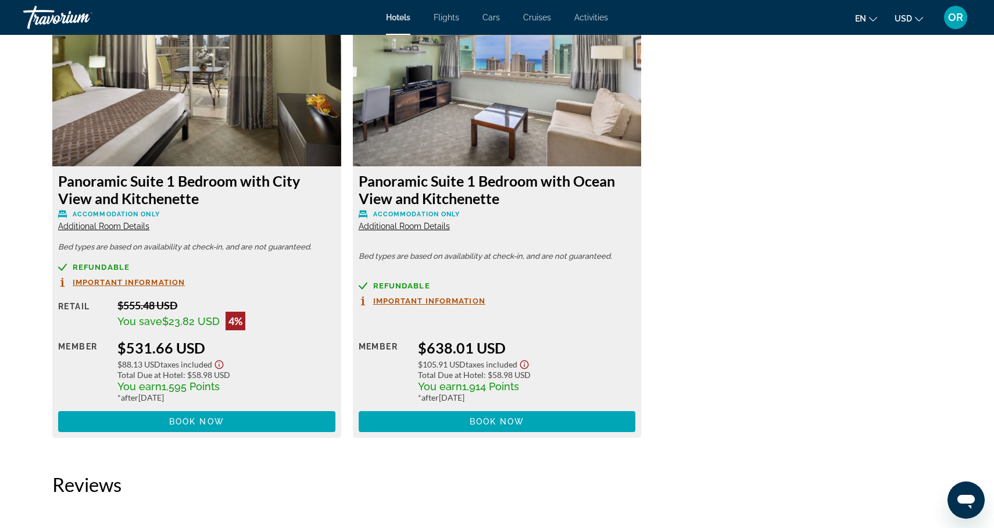
scroll to position [2039, 0]
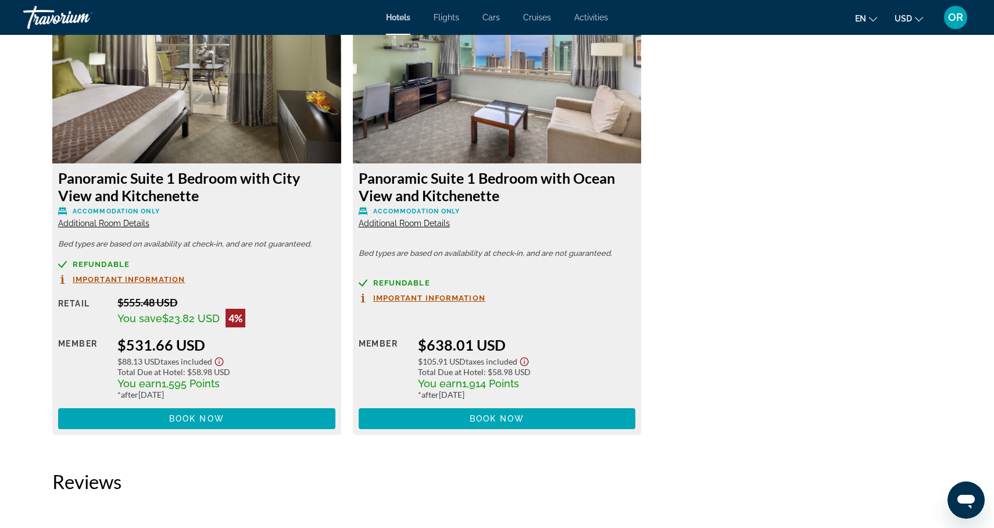
click at [389, 218] on span "Additional Room Details" at bounding box center [403, 222] width 91 height 9
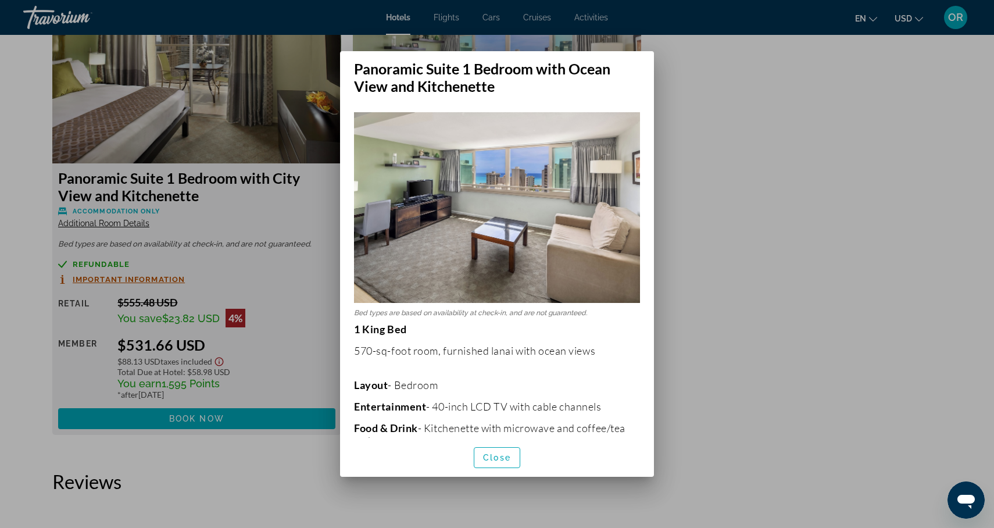
scroll to position [0, 0]
click at [503, 450] on span "button" at bounding box center [496, 457] width 45 height 28
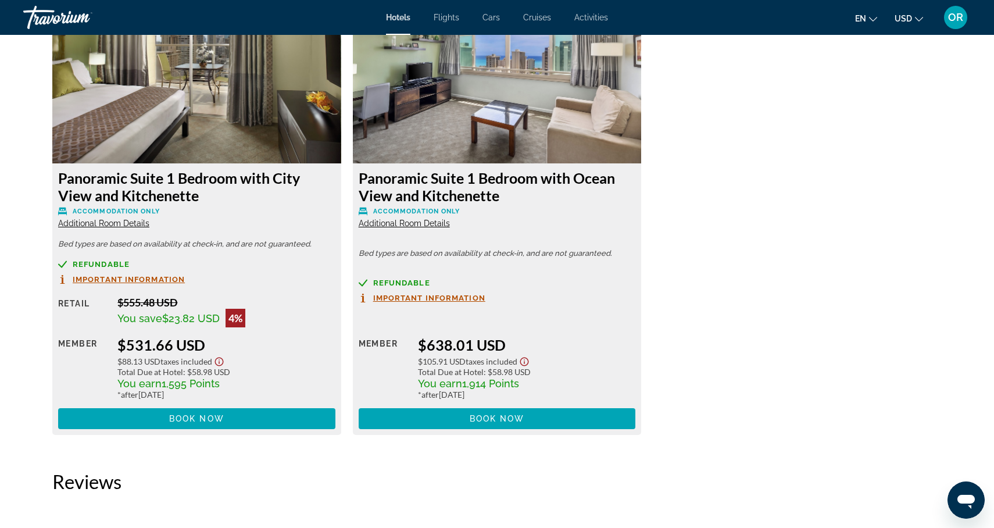
scroll to position [2039, 0]
click at [426, 218] on span "Additional Room Details" at bounding box center [403, 222] width 91 height 9
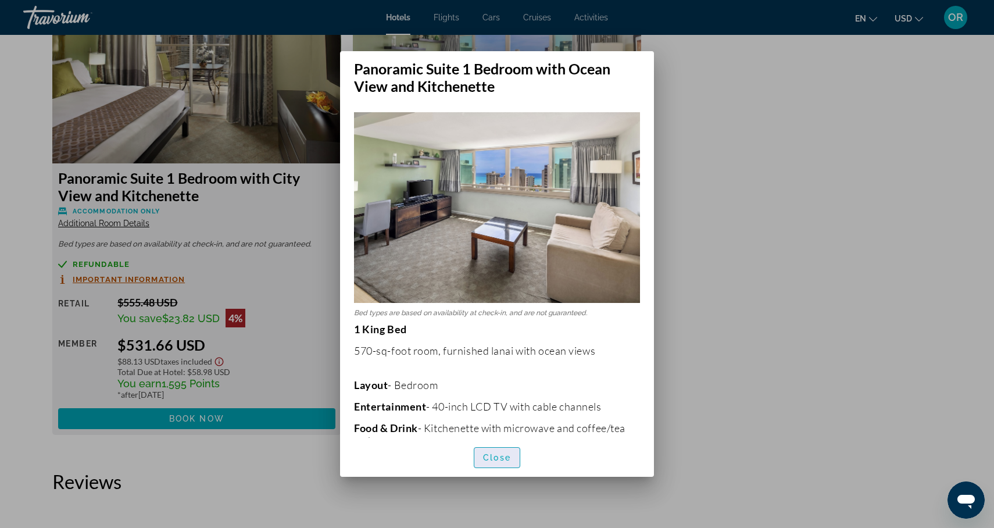
click at [486, 458] on span "Close" at bounding box center [497, 457] width 28 height 9
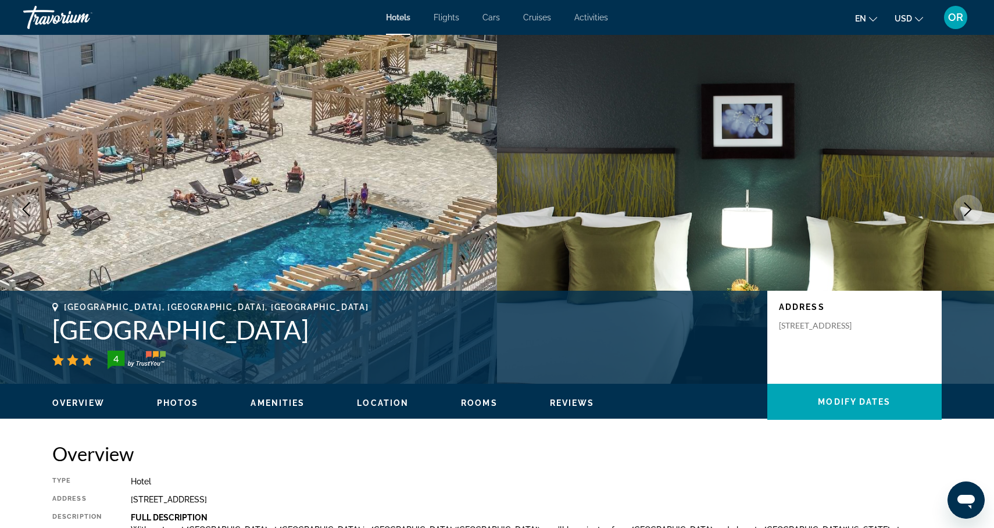
scroll to position [2039, 0]
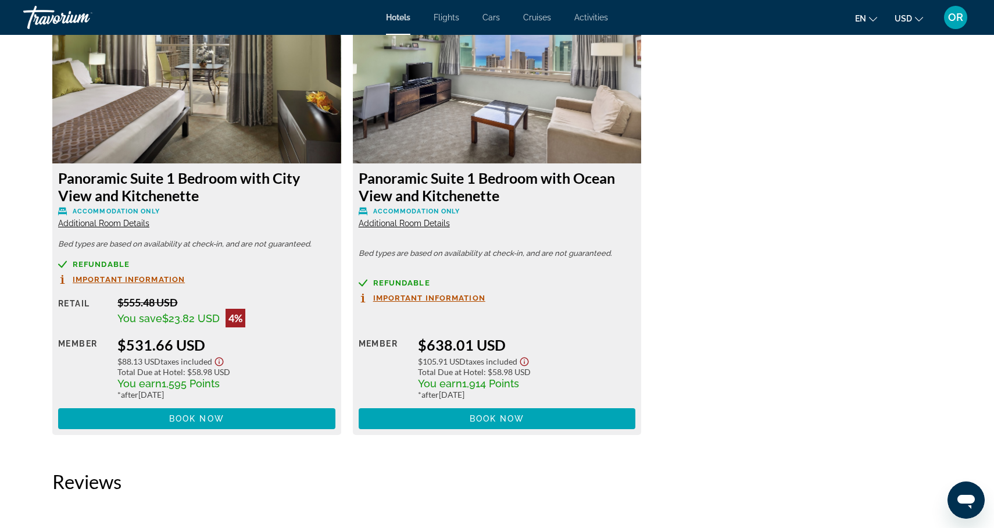
click at [132, 220] on span "Additional Room Details" at bounding box center [103, 222] width 91 height 9
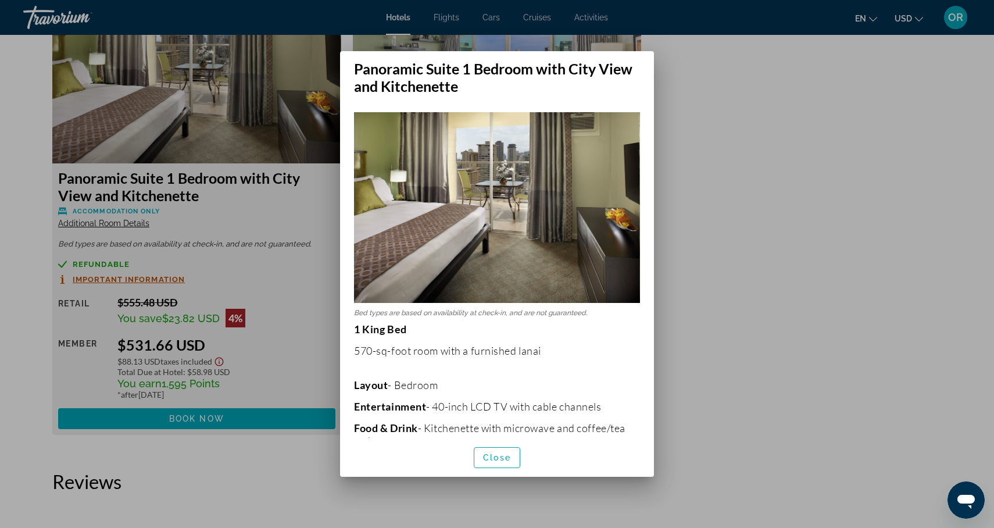
click at [472, 242] on img at bounding box center [497, 207] width 286 height 191
click at [102, 217] on div at bounding box center [497, 264] width 994 height 528
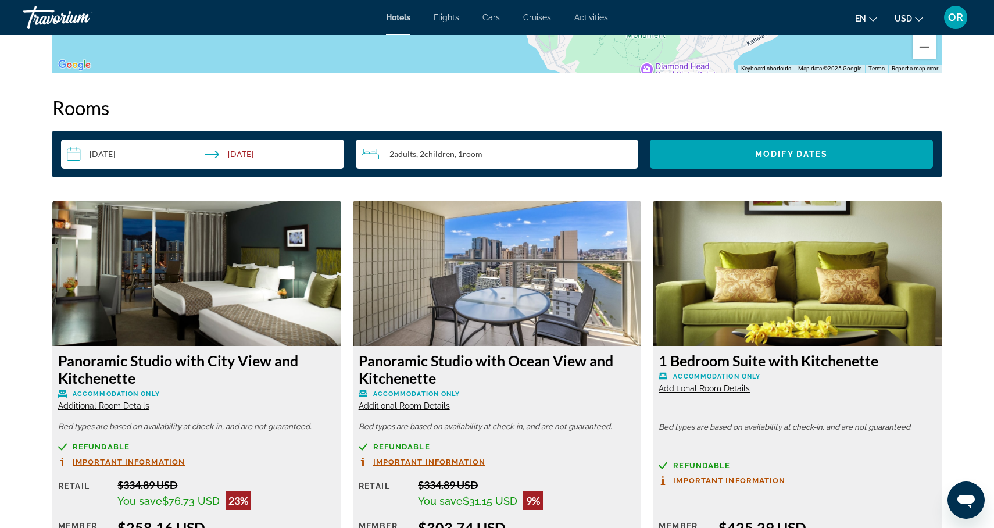
scroll to position [1426, 0]
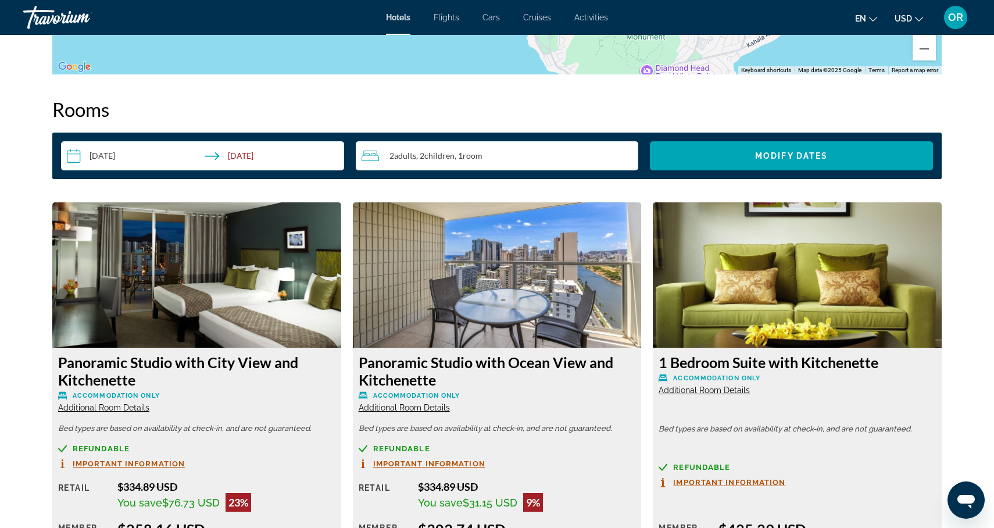
click at [198, 353] on h3 "Panoramic Studio with City View and Kitchenette" at bounding box center [196, 370] width 277 height 35
click at [117, 403] on span "Additional Room Details" at bounding box center [103, 407] width 91 height 9
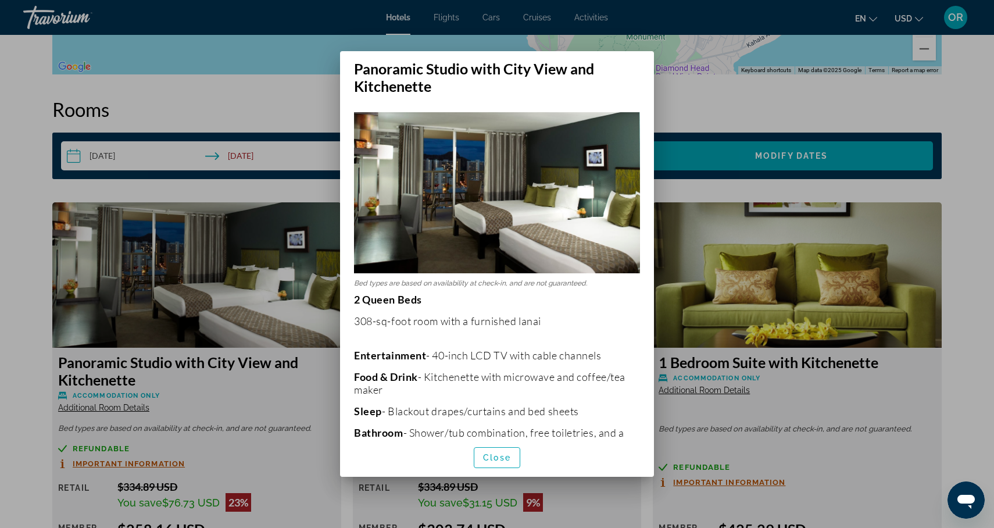
click at [476, 339] on p "2 Queen Beds 308-sq-foot room with a furnished lanai Entertainment - 40-inch LC…" at bounding box center [497, 432] width 286 height 279
drag, startPoint x: 503, startPoint y: 399, endPoint x: 490, endPoint y: 436, distance: 39.0
click at [490, 436] on p "2 Queen Beds 308-sq-foot room with a furnished lanai Entertainment - 40-inch LC…" at bounding box center [497, 432] width 286 height 279
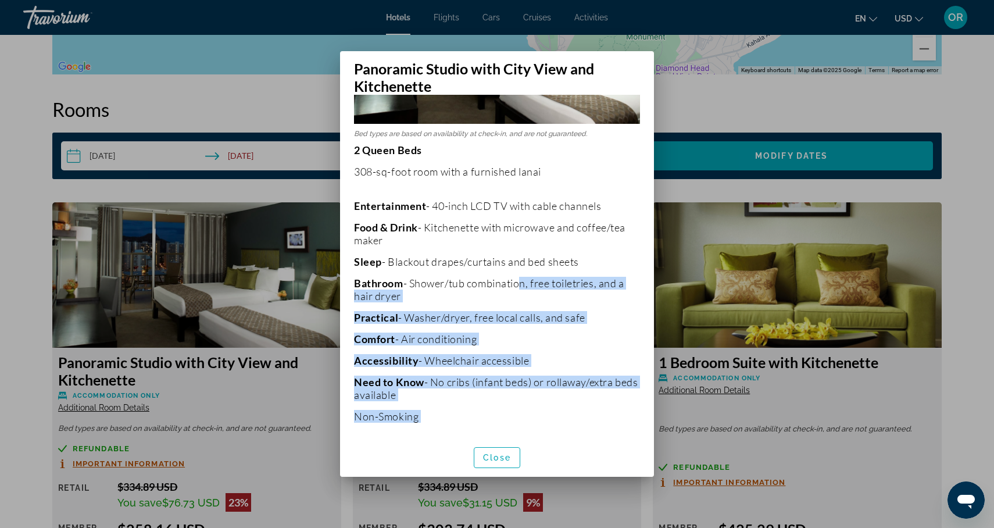
scroll to position [155, 0]
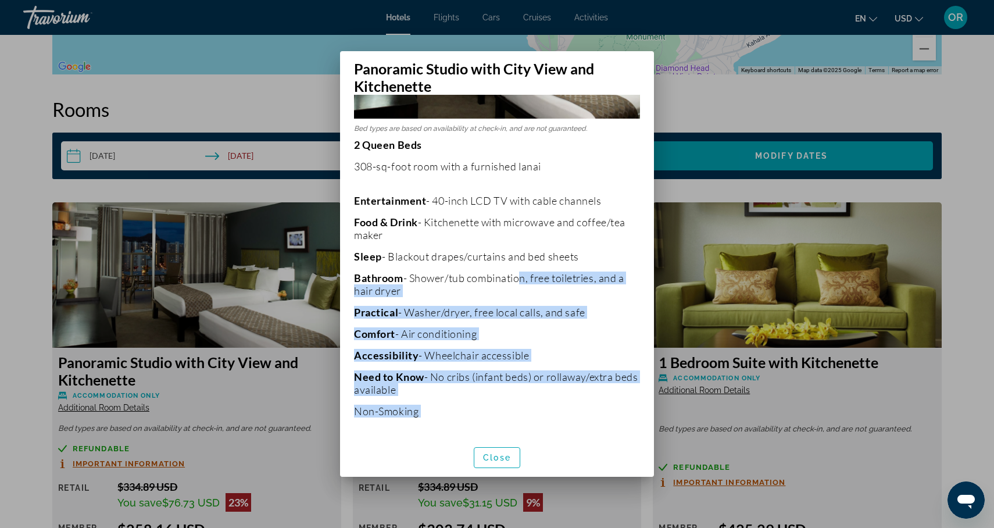
drag, startPoint x: 520, startPoint y: 429, endPoint x: 572, endPoint y: 467, distance: 64.8
click at [572, 467] on div "Panoramic Studio with City View and Kitchenette Bed types are based on availabi…" at bounding box center [497, 263] width 314 height 425
click at [606, 370] on p "Need to Know - No cribs (infant beds) or rollaway/extra beds available" at bounding box center [497, 383] width 286 height 26
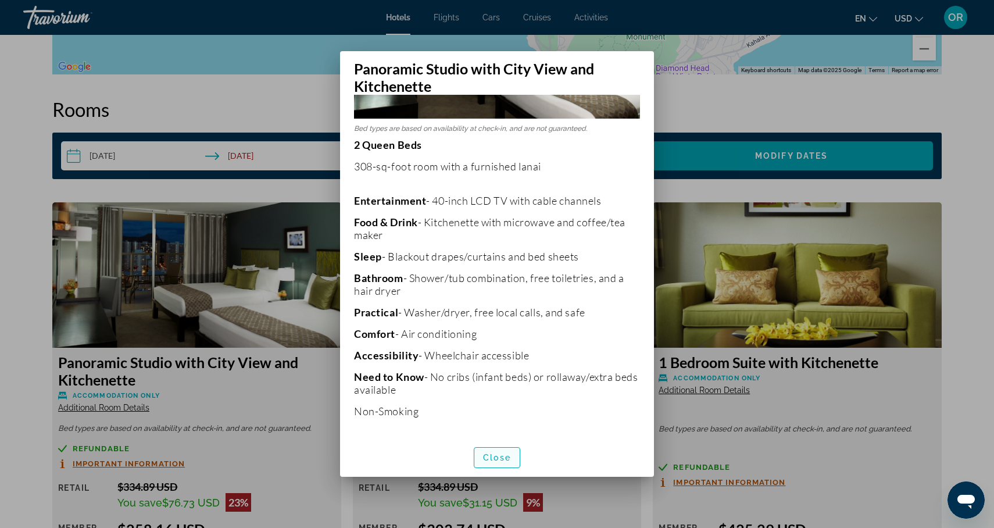
click at [483, 462] on span "button" at bounding box center [496, 457] width 45 height 28
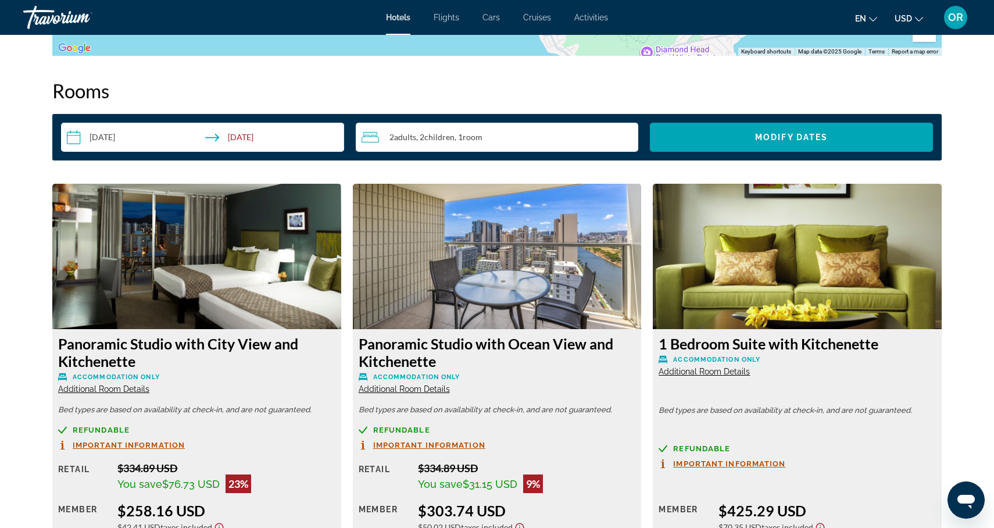
scroll to position [1451, 0]
